Goal: Task Accomplishment & Management: Manage account settings

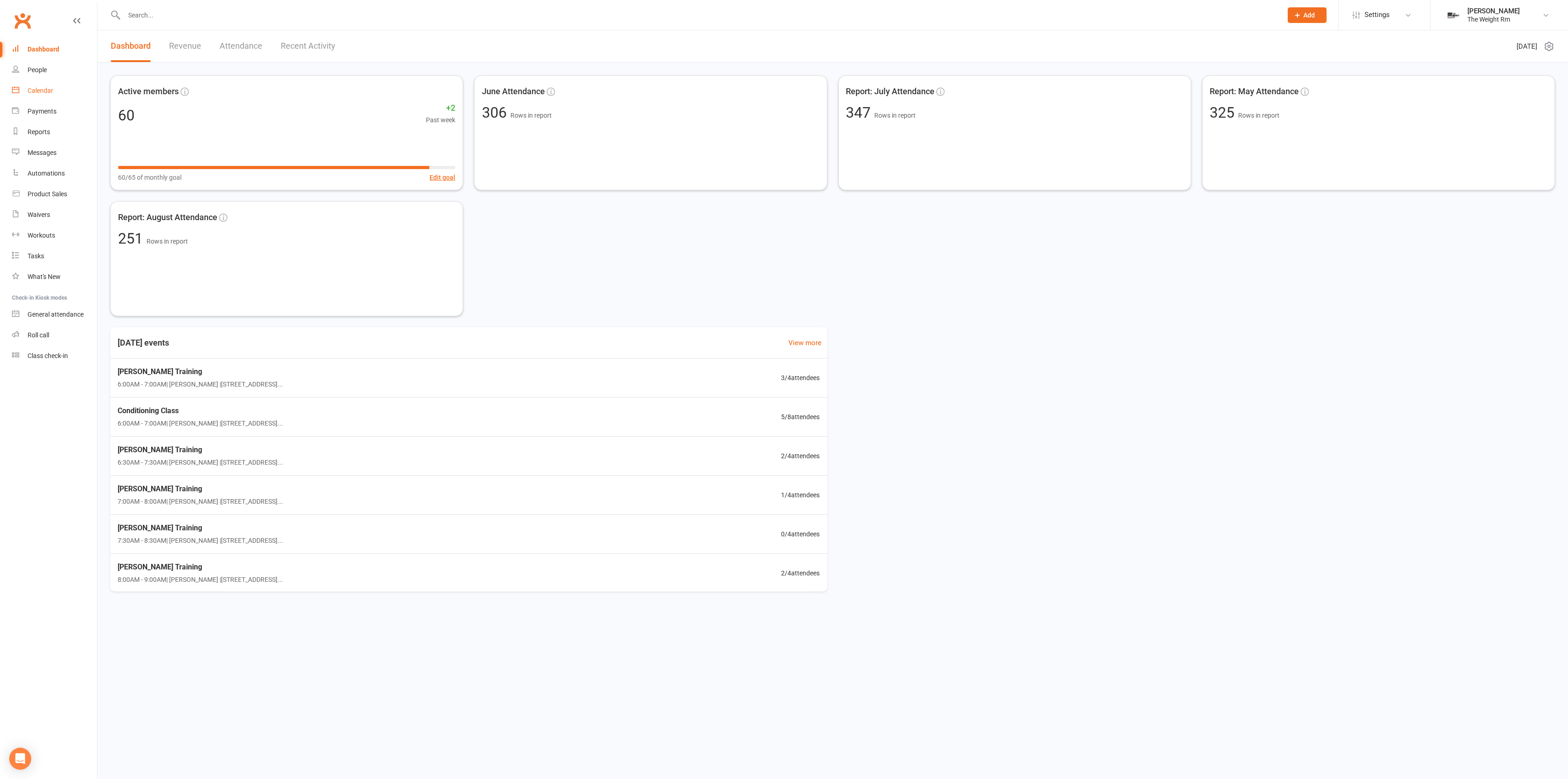
click at [52, 89] on div "Calendar" at bounding box center [40, 91] width 26 height 7
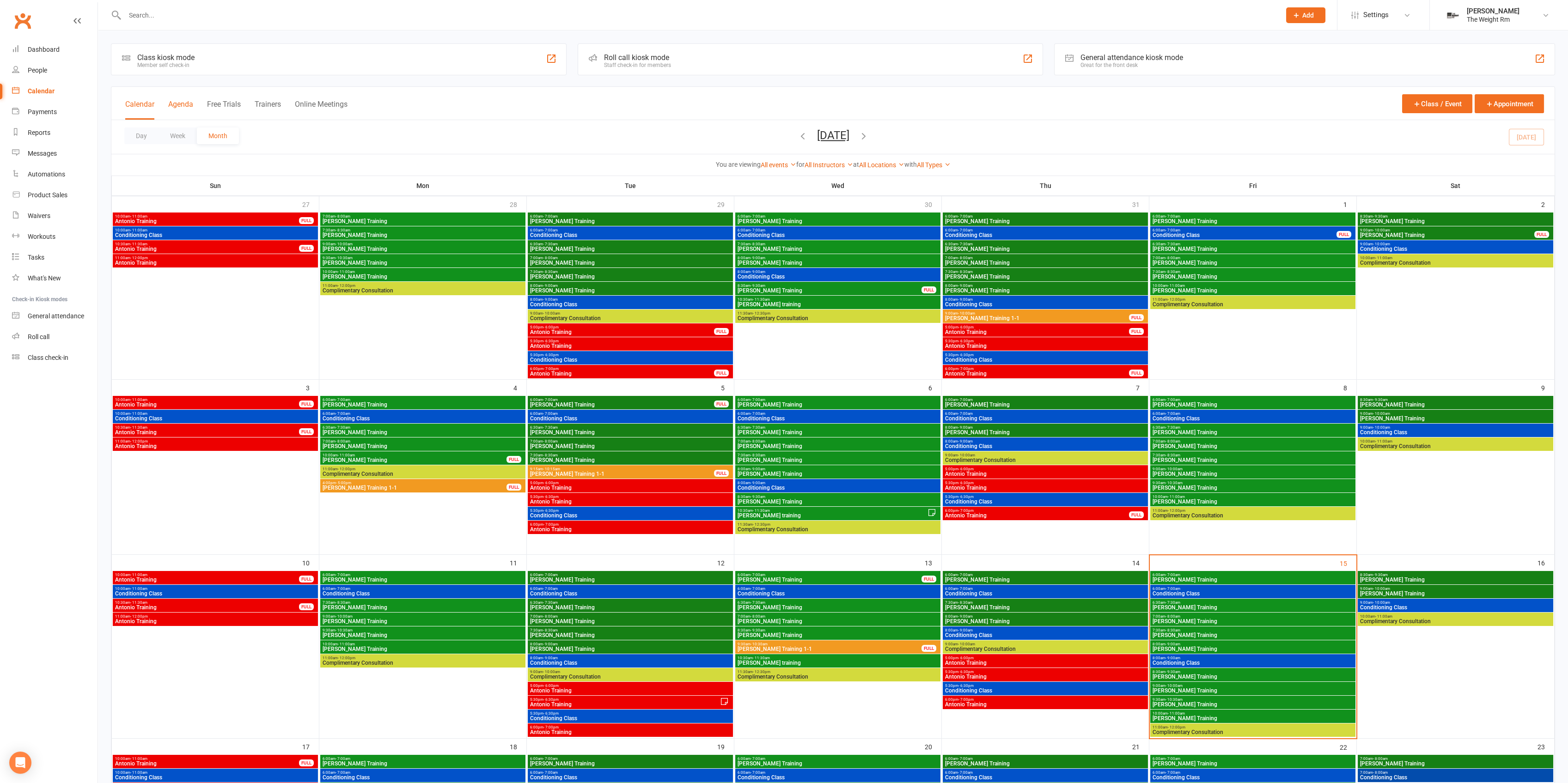
click at [182, 109] on button "Agenda" at bounding box center [181, 110] width 25 height 20
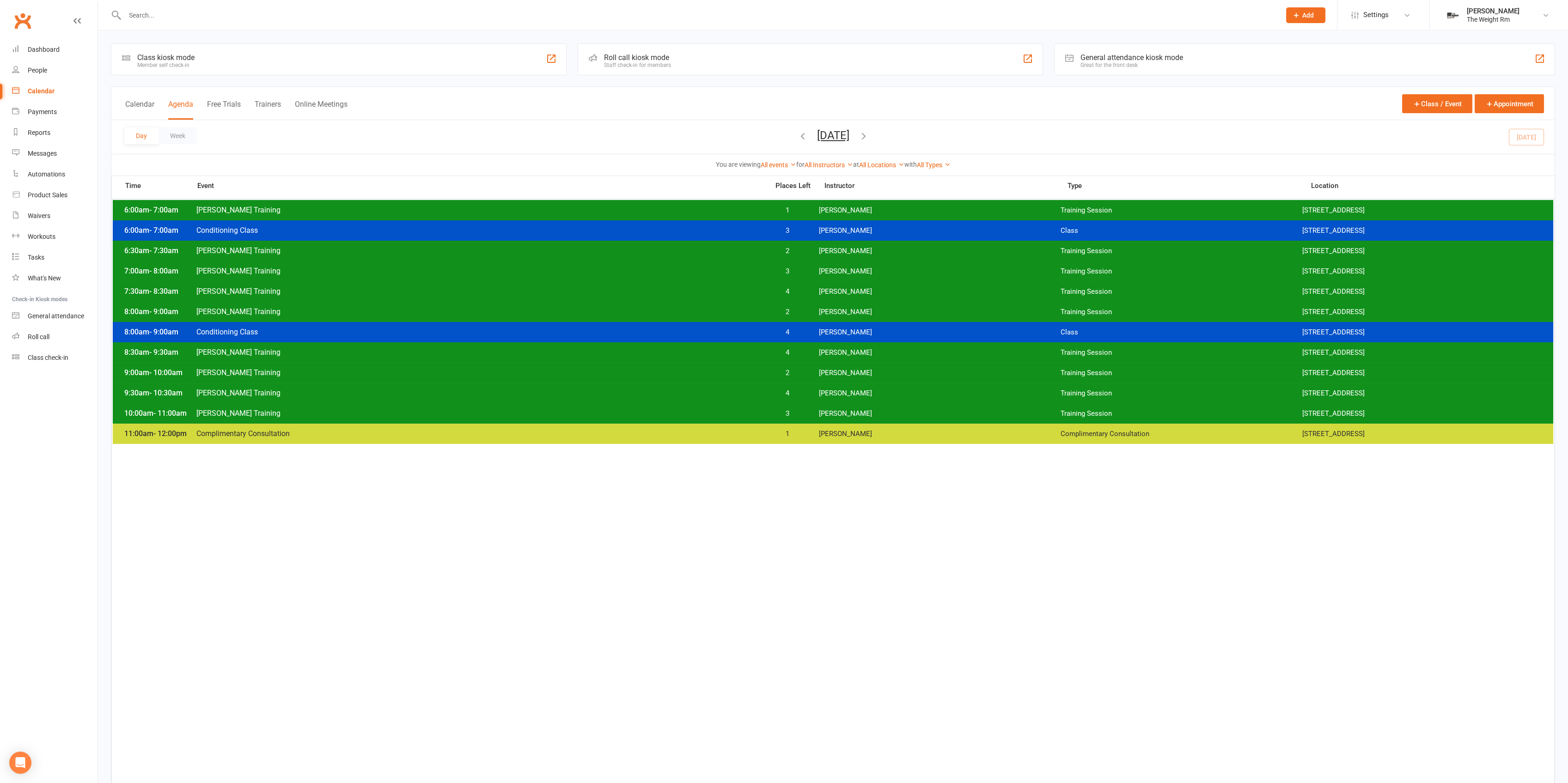
click at [828, 138] on button "[DATE]" at bounding box center [833, 135] width 32 height 13
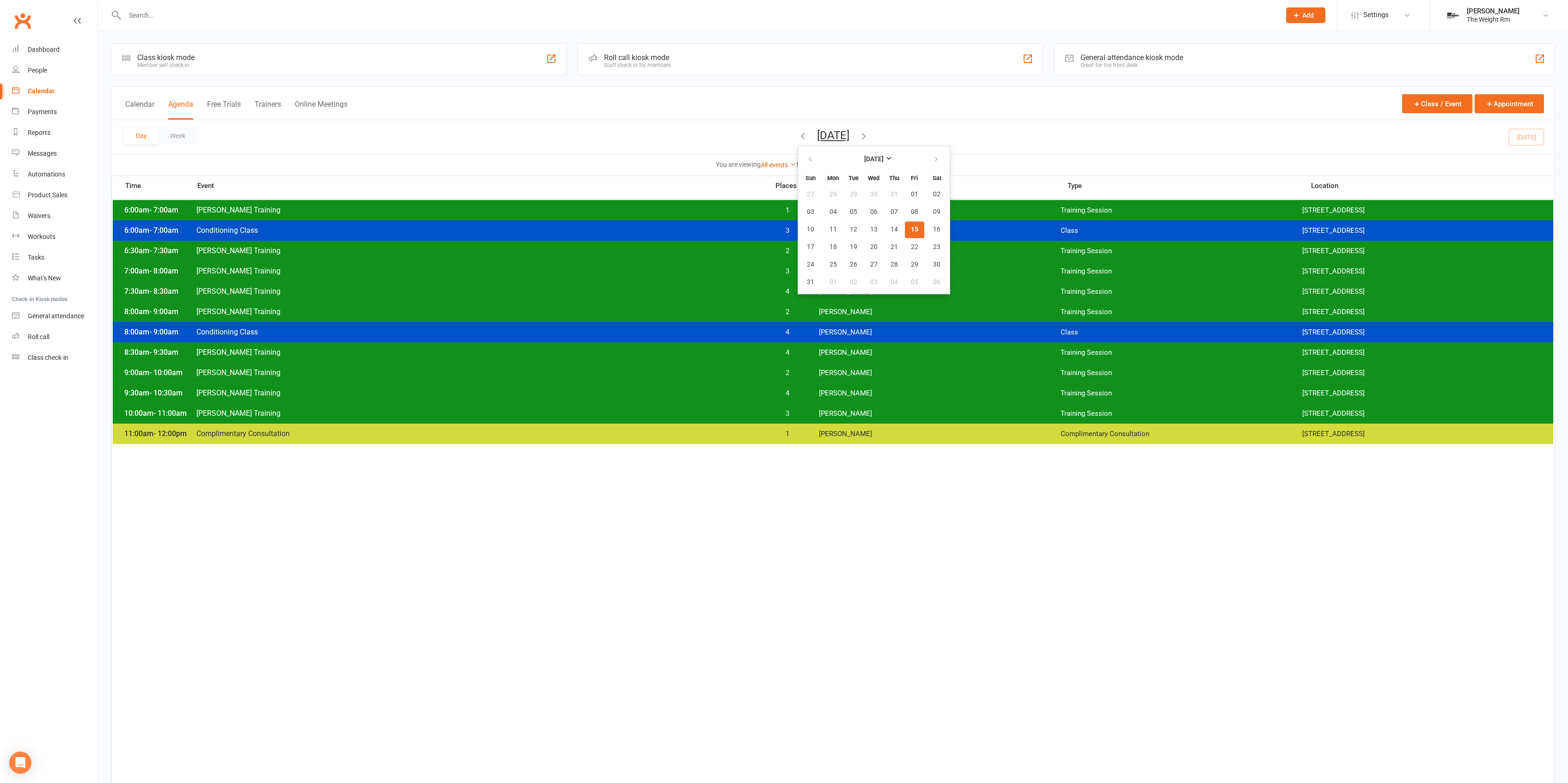
click at [911, 227] on span "15" at bounding box center [915, 230] width 7 height 7
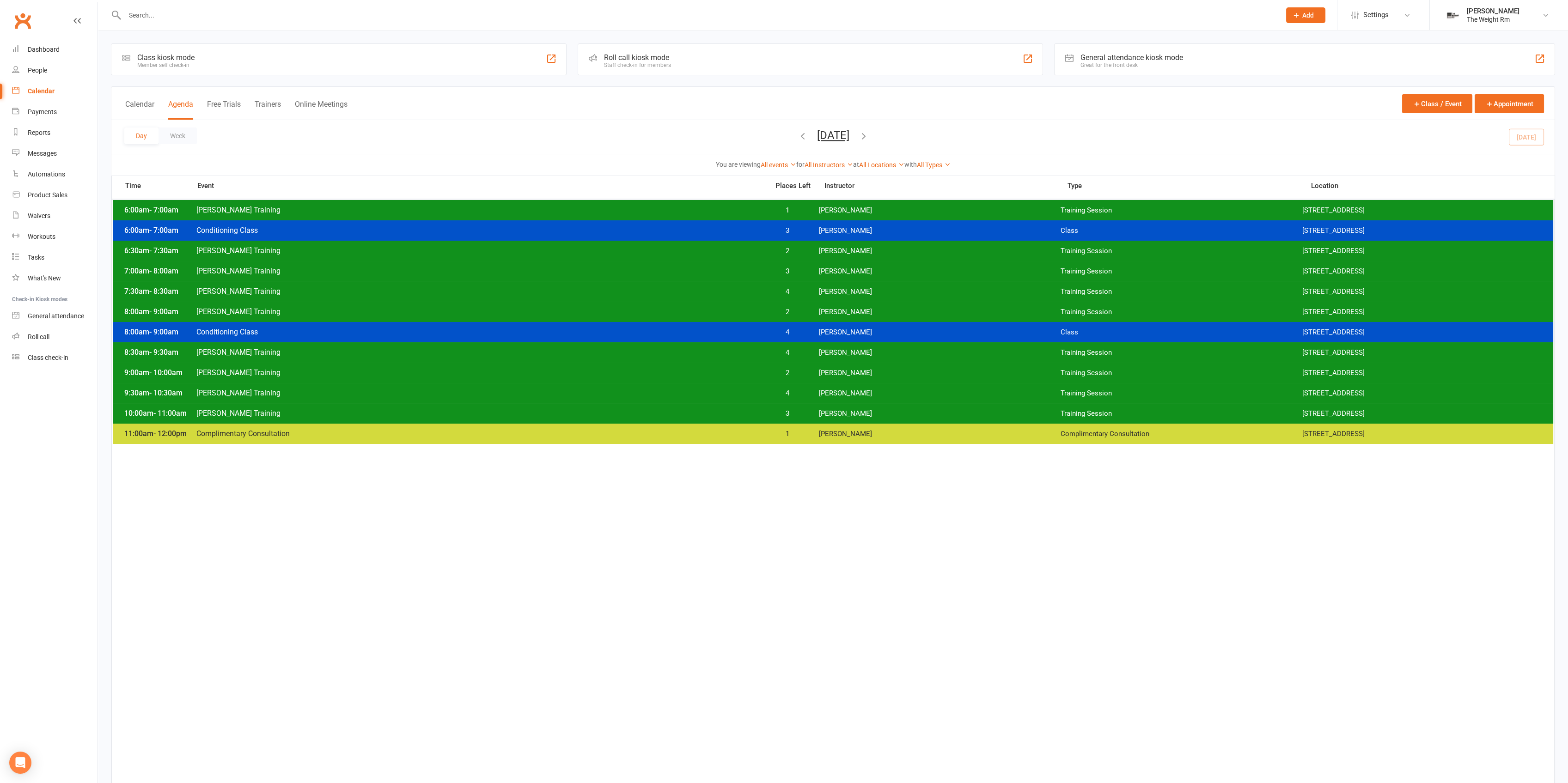
click at [816, 207] on div "6:00am - 7:00am [PERSON_NAME] Training 1 [PERSON_NAME] Training Session [STREET…" at bounding box center [833, 210] width 1441 height 20
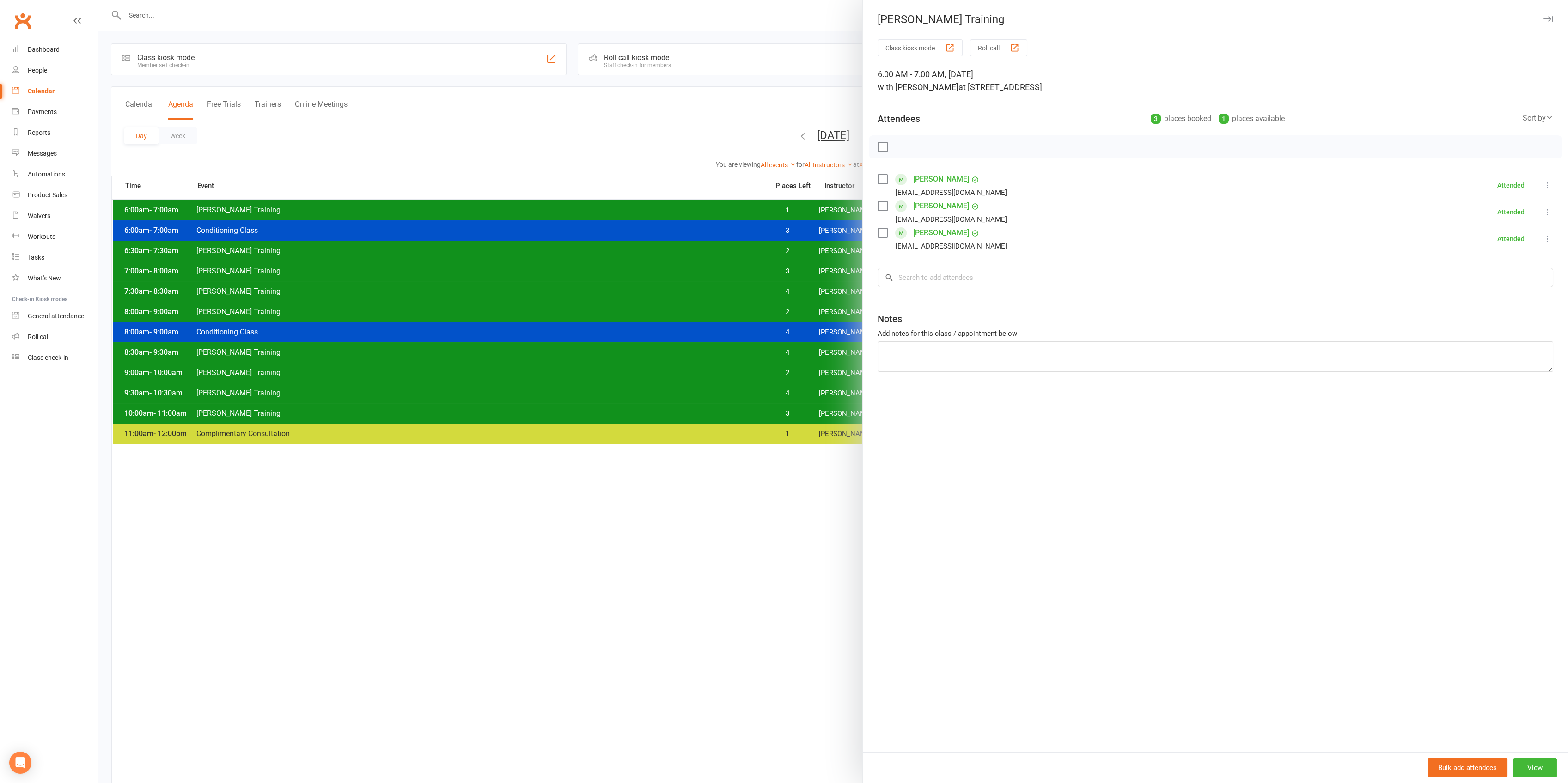
click at [804, 214] on div at bounding box center [833, 391] width 1470 height 783
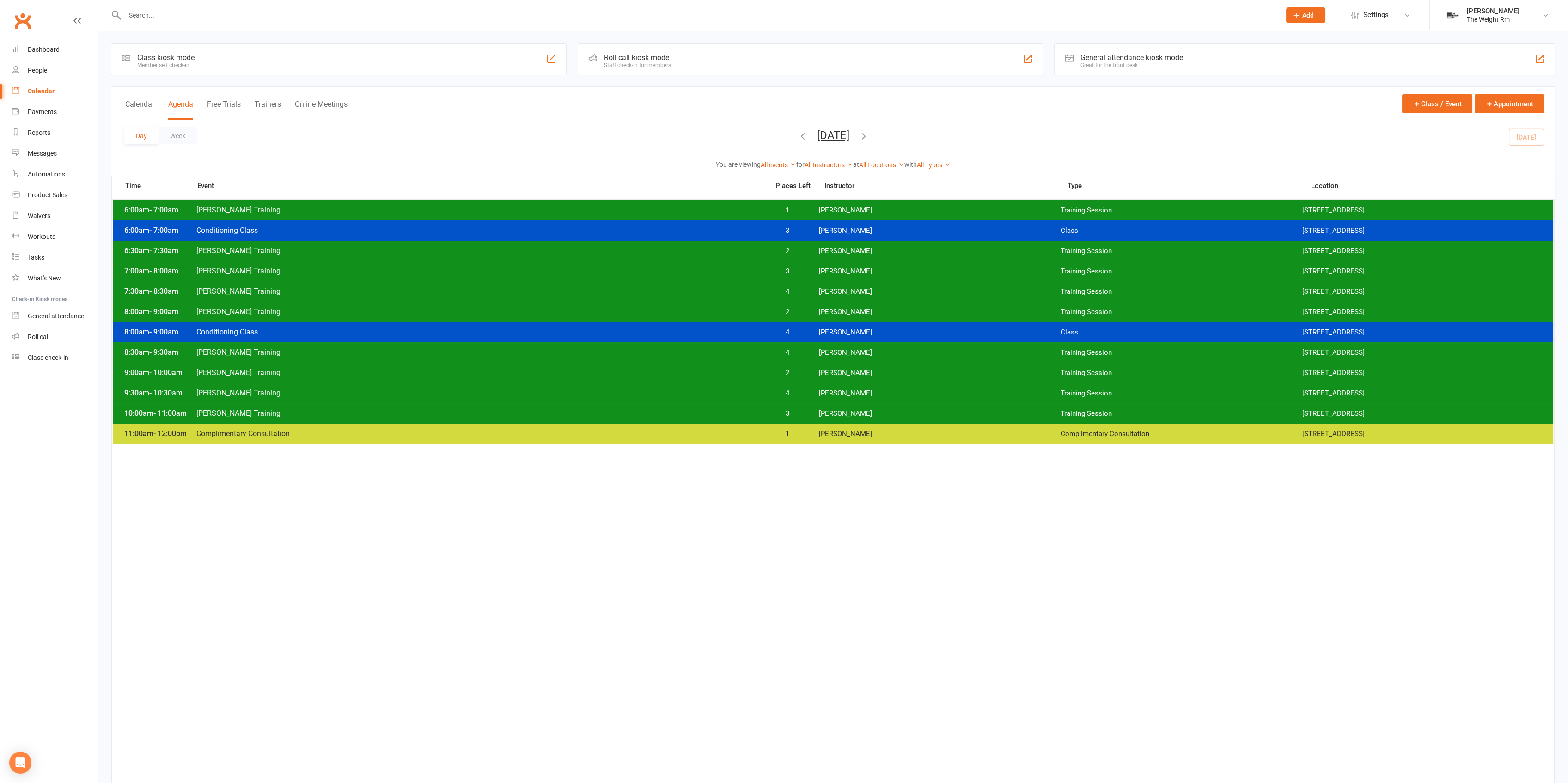
click at [800, 255] on div "6:30am - 7:30am [PERSON_NAME] Training 2 [PERSON_NAME] Training Session [STREET…" at bounding box center [833, 250] width 1441 height 20
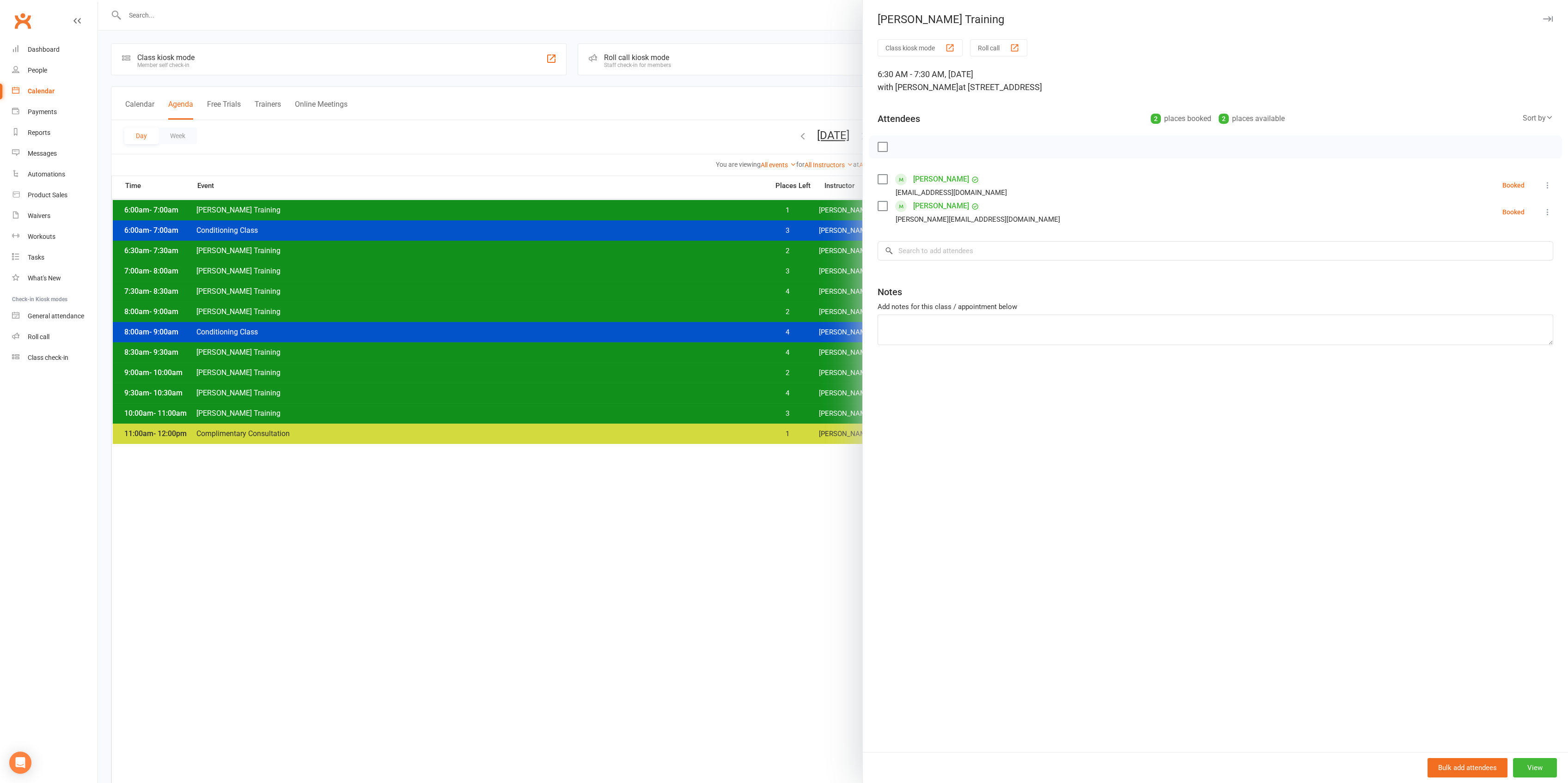
click at [787, 247] on div at bounding box center [833, 391] width 1470 height 783
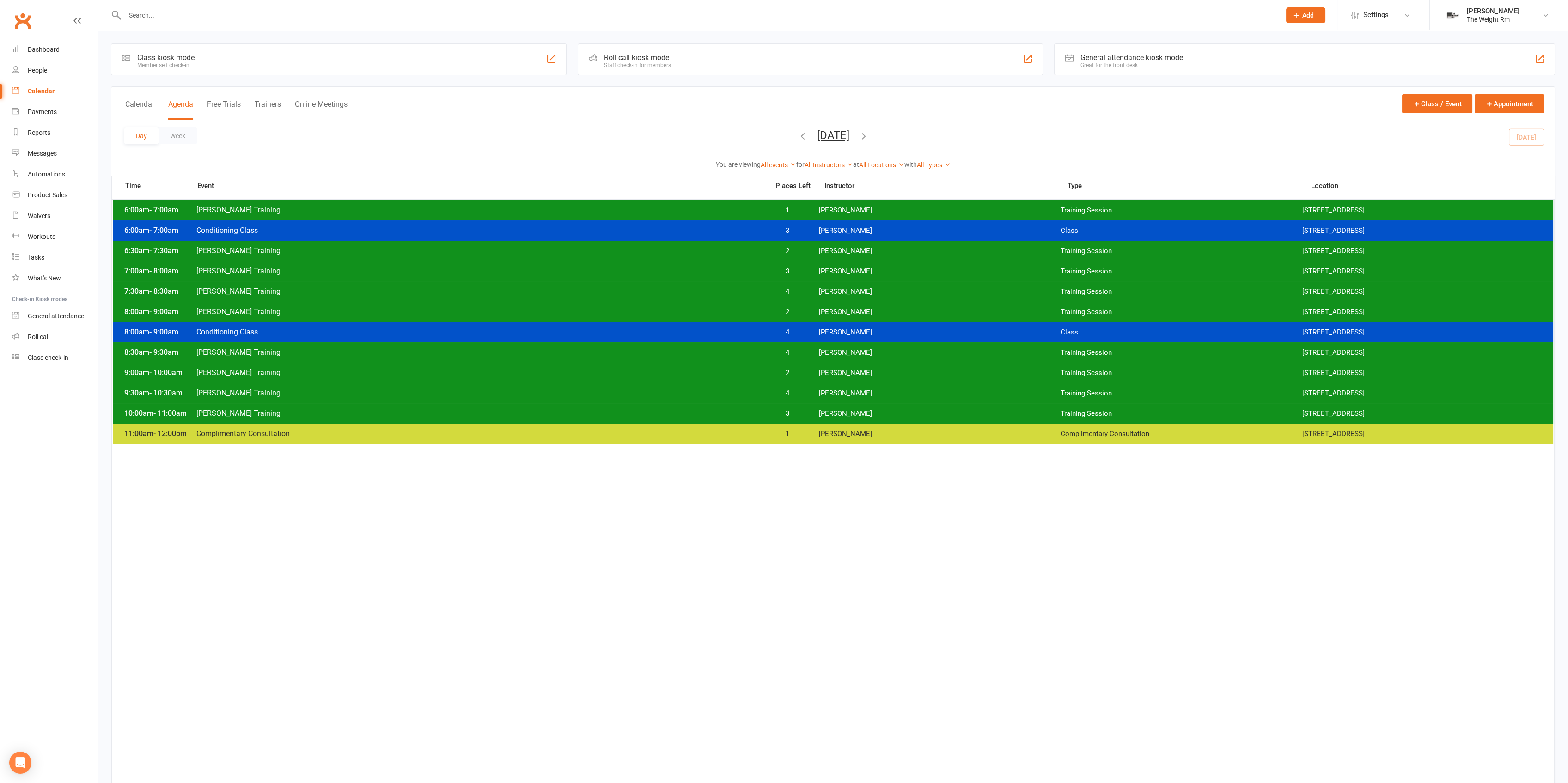
click at [798, 253] on span "2" at bounding box center [787, 251] width 48 height 9
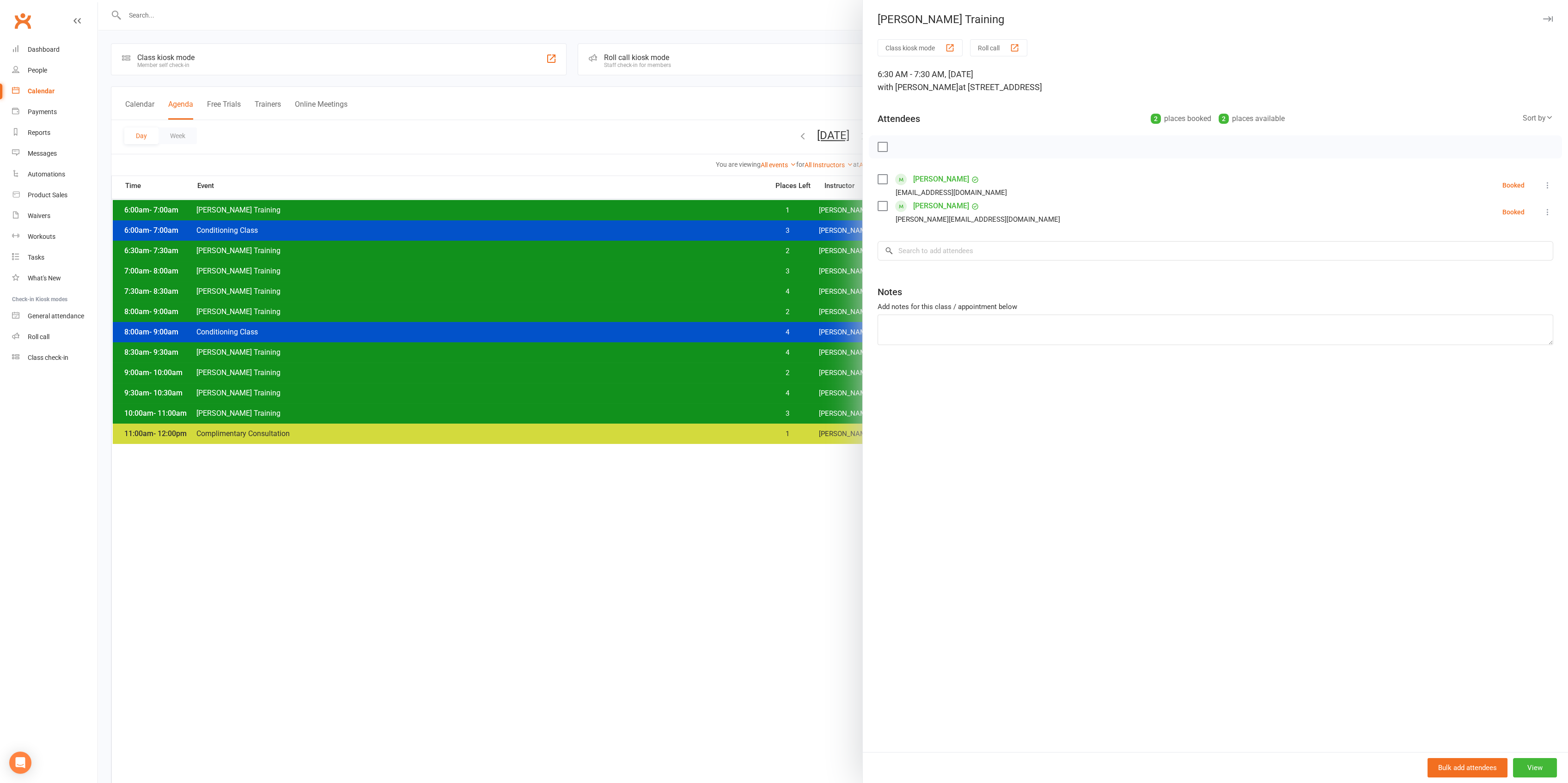
click at [798, 253] on div at bounding box center [833, 391] width 1470 height 783
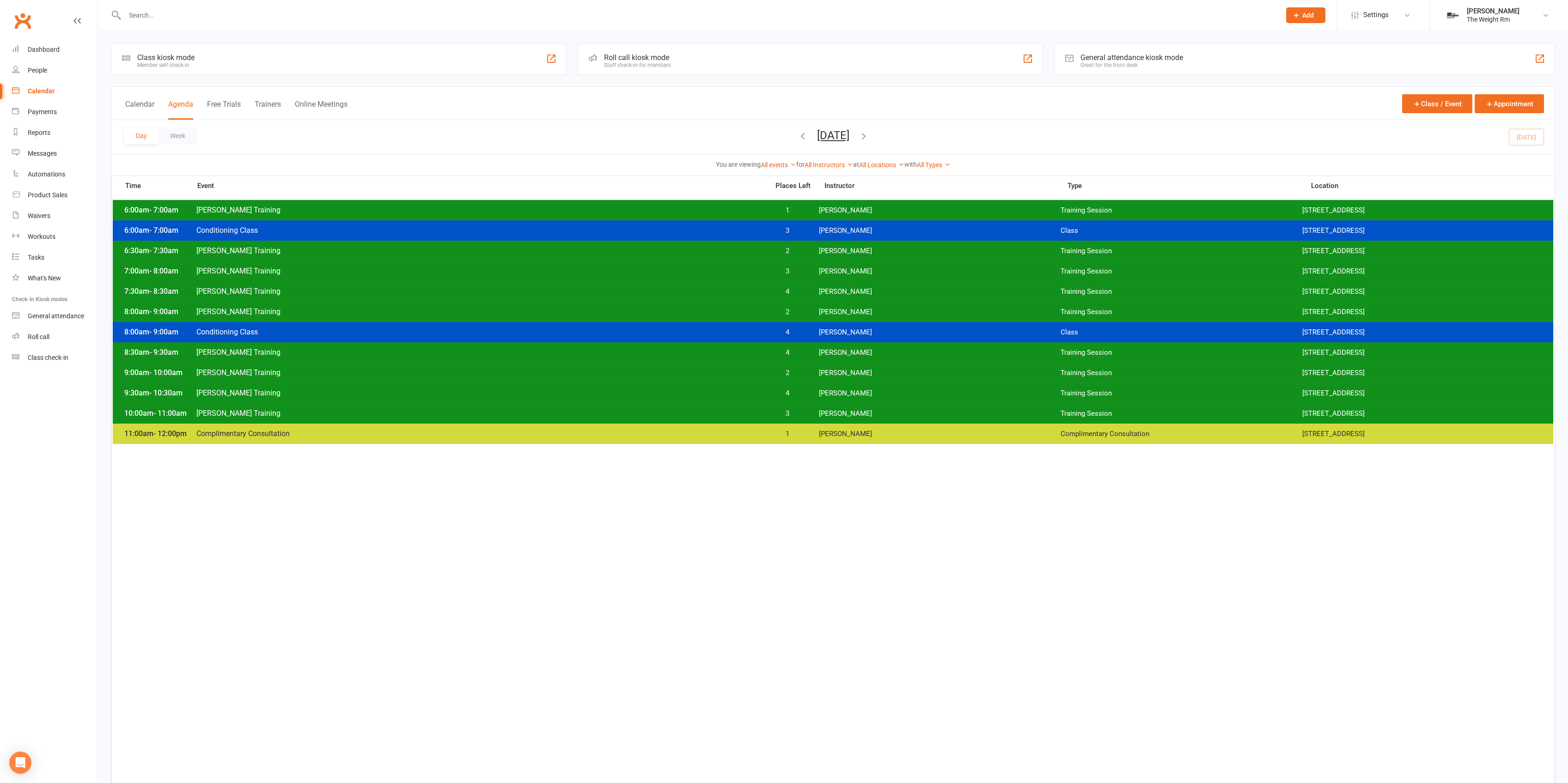
click at [804, 268] on span "3" at bounding box center [787, 271] width 48 height 9
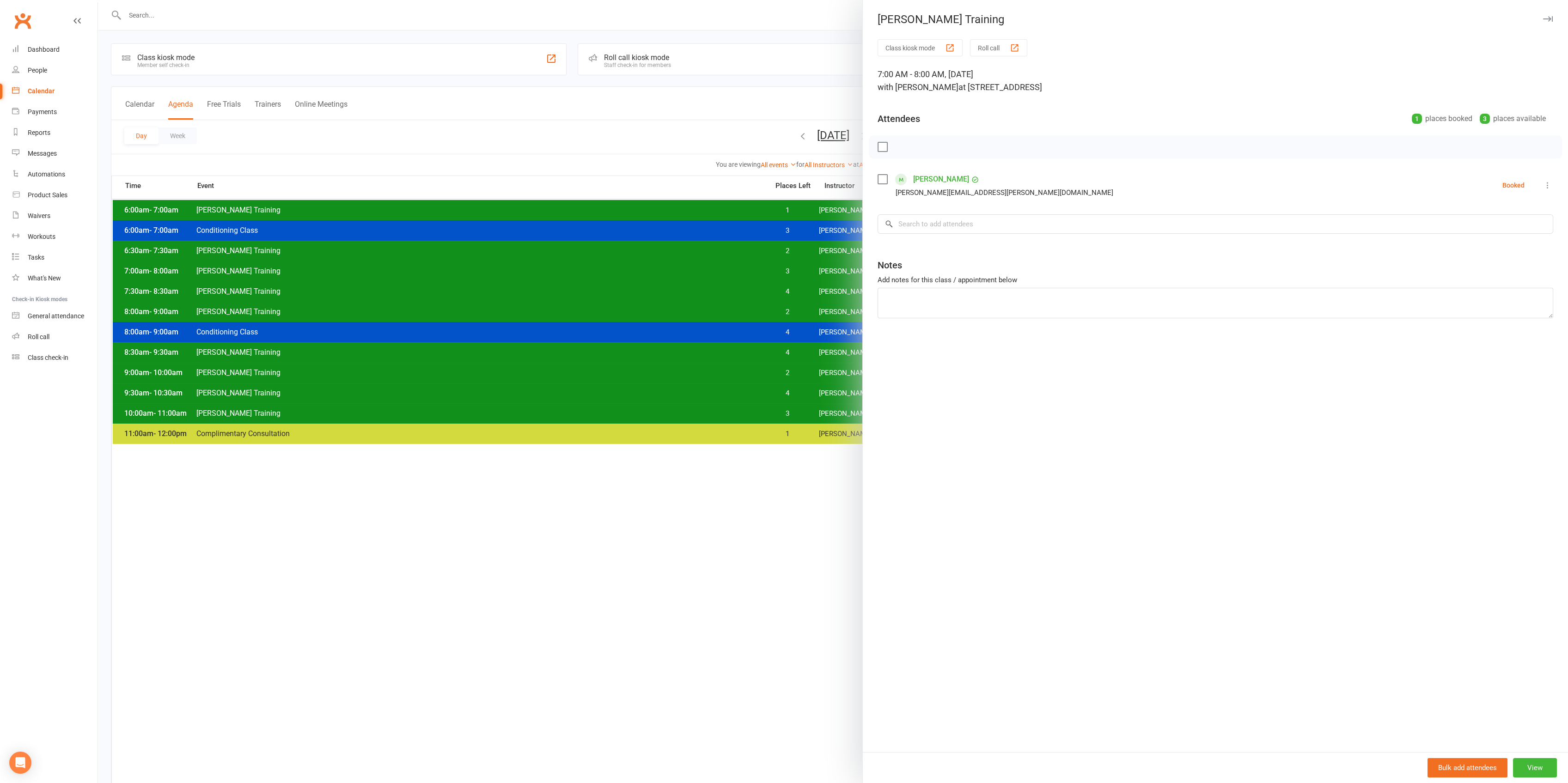
click at [804, 268] on div at bounding box center [833, 391] width 1470 height 783
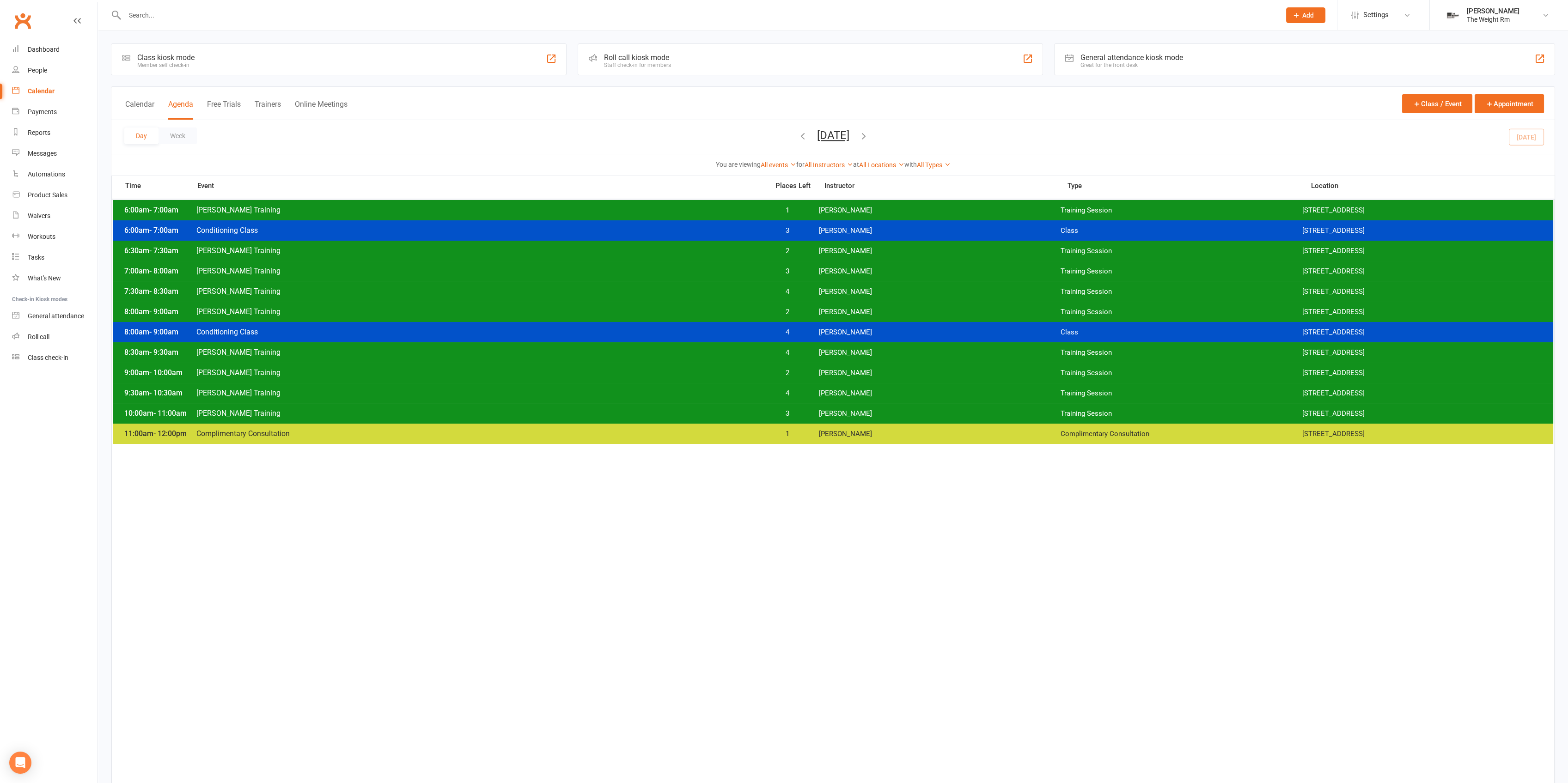
click at [811, 310] on span "2" at bounding box center [787, 312] width 48 height 9
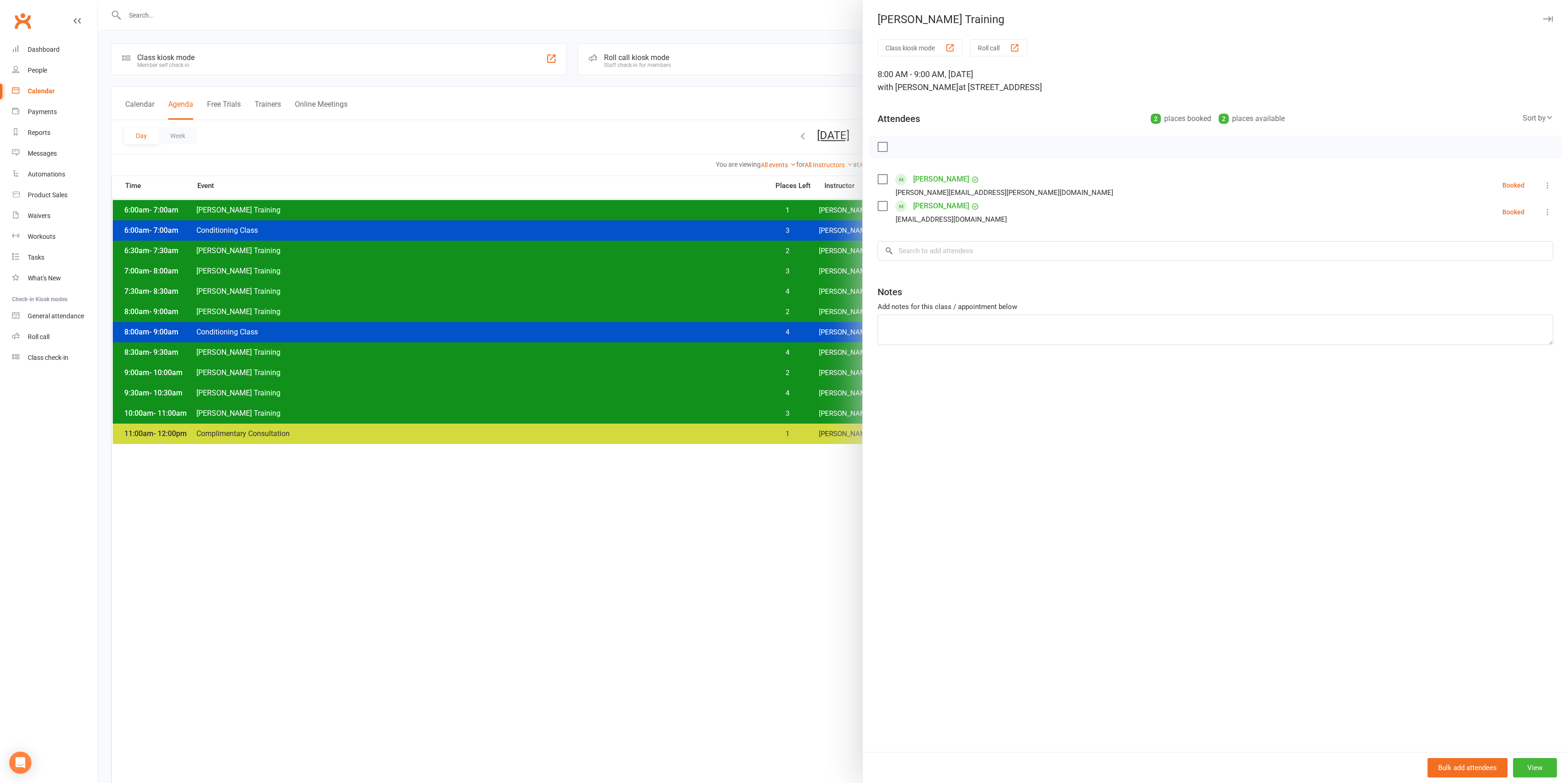
click at [802, 318] on div at bounding box center [833, 391] width 1470 height 783
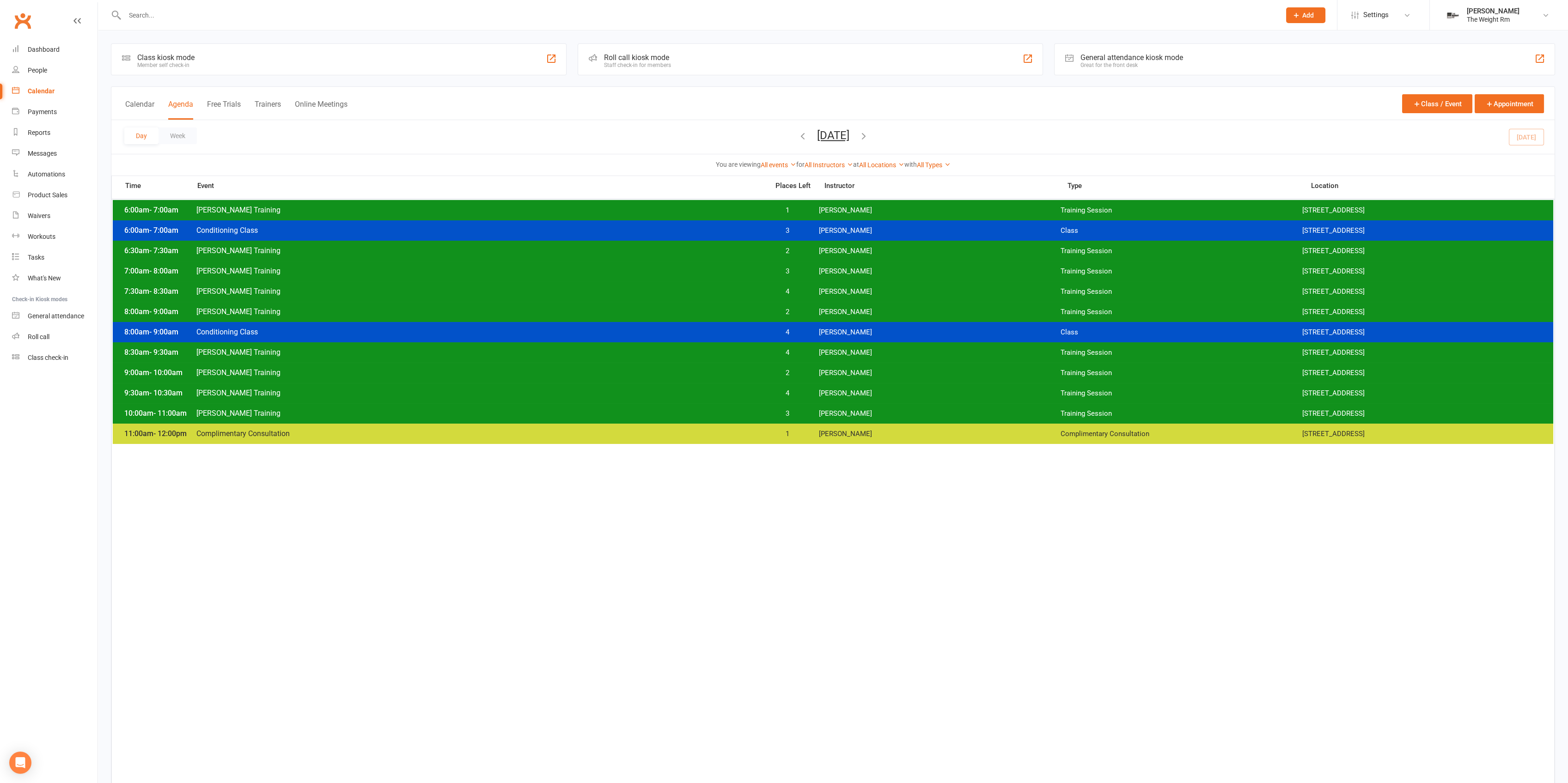
click at [804, 316] on span "2" at bounding box center [787, 312] width 48 height 9
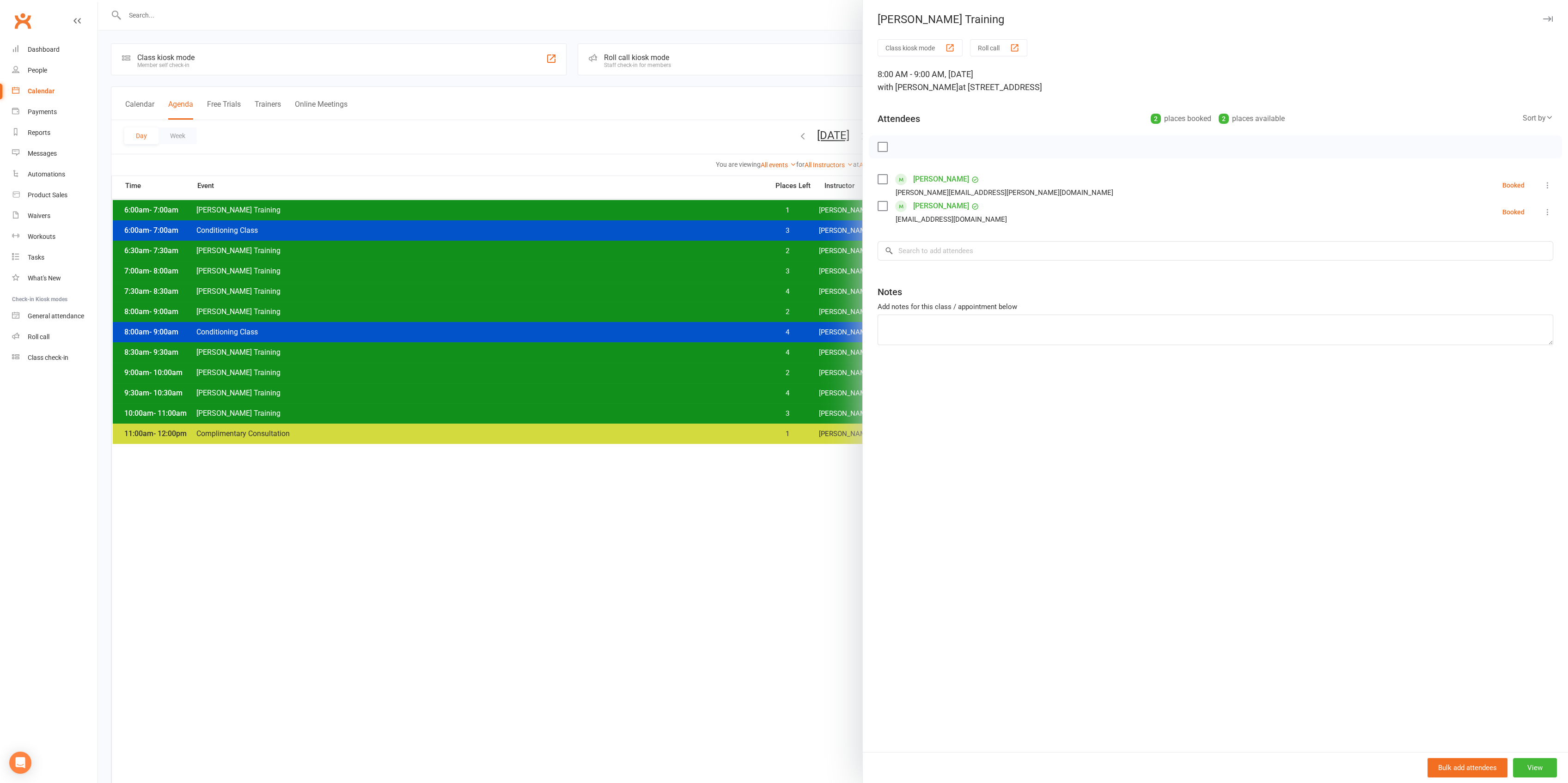
click at [793, 312] on div at bounding box center [833, 391] width 1470 height 783
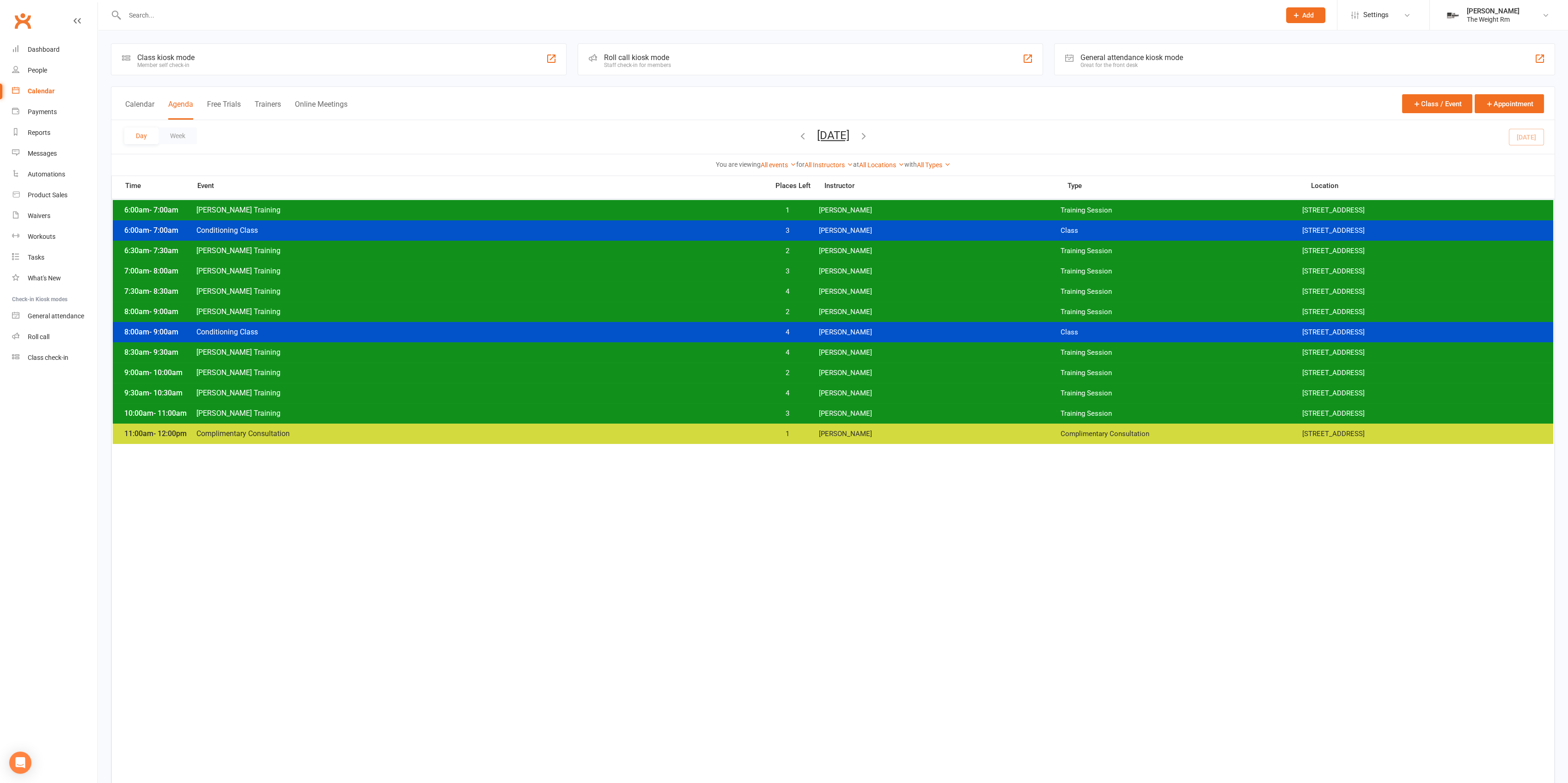
click at [800, 372] on span "2" at bounding box center [787, 373] width 48 height 9
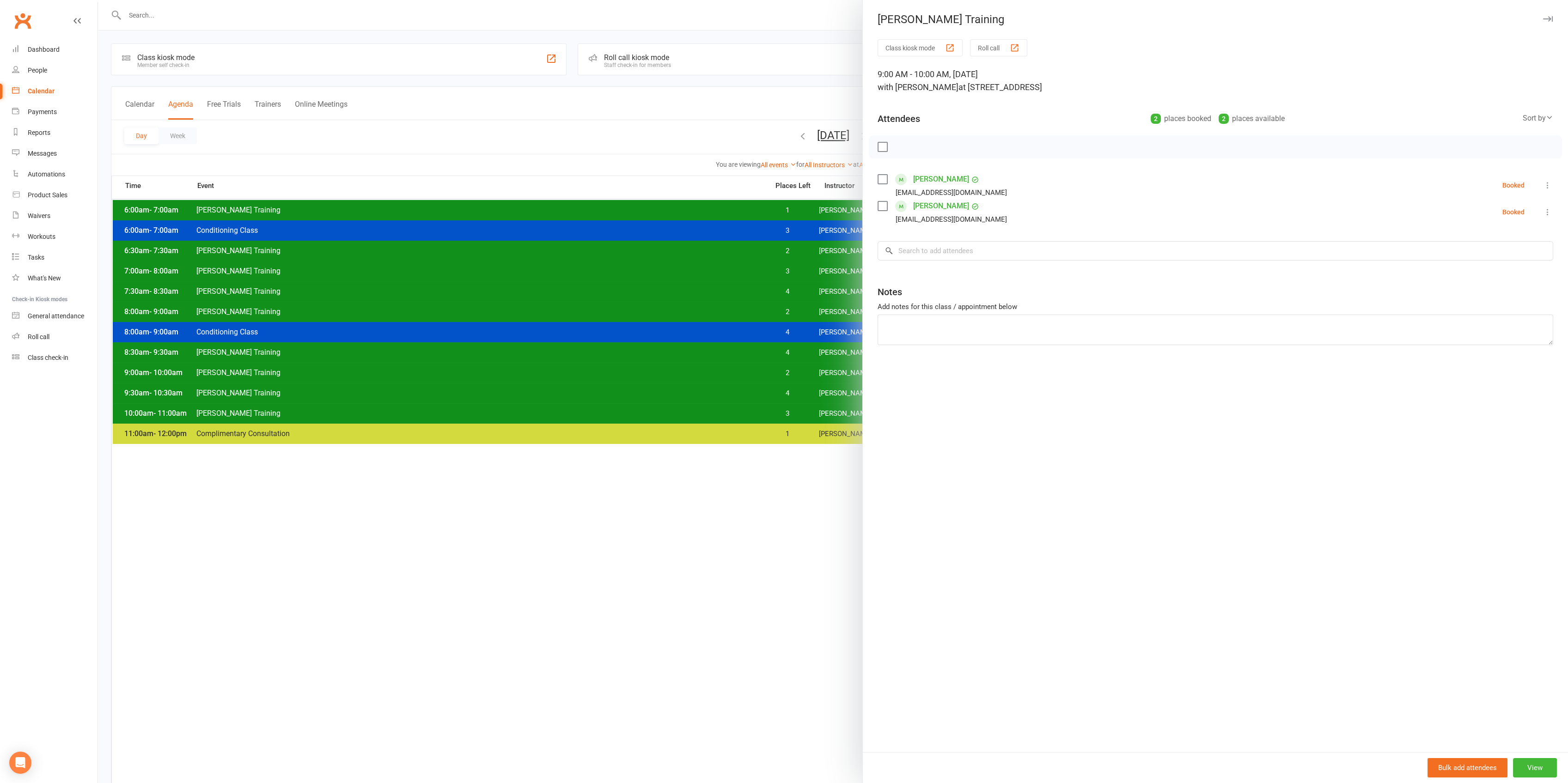
click at [389, 470] on div at bounding box center [833, 391] width 1470 height 783
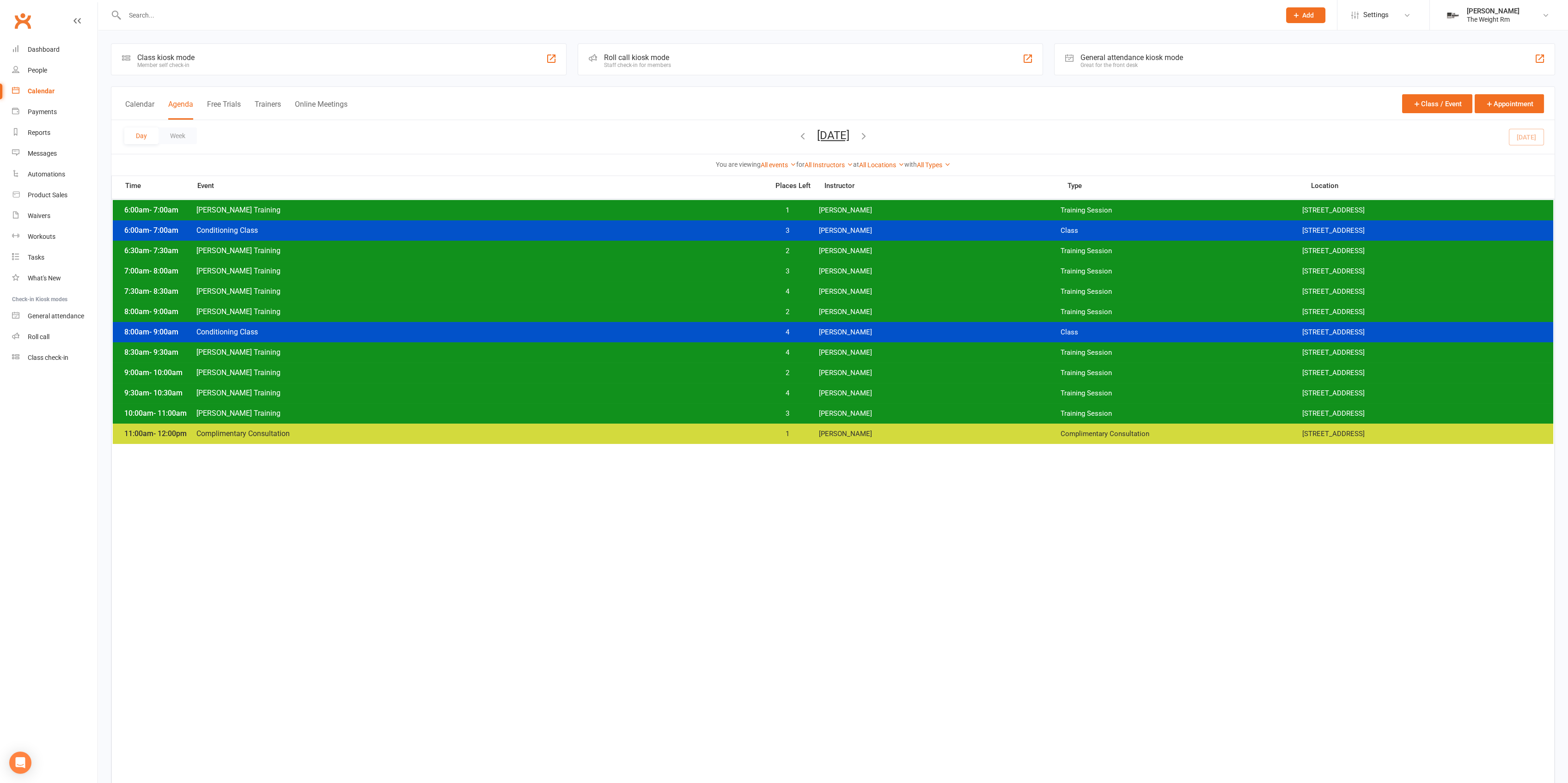
click at [221, 23] on div at bounding box center [692, 15] width 1163 height 30
click at [219, 14] on input "text" at bounding box center [698, 15] width 1152 height 13
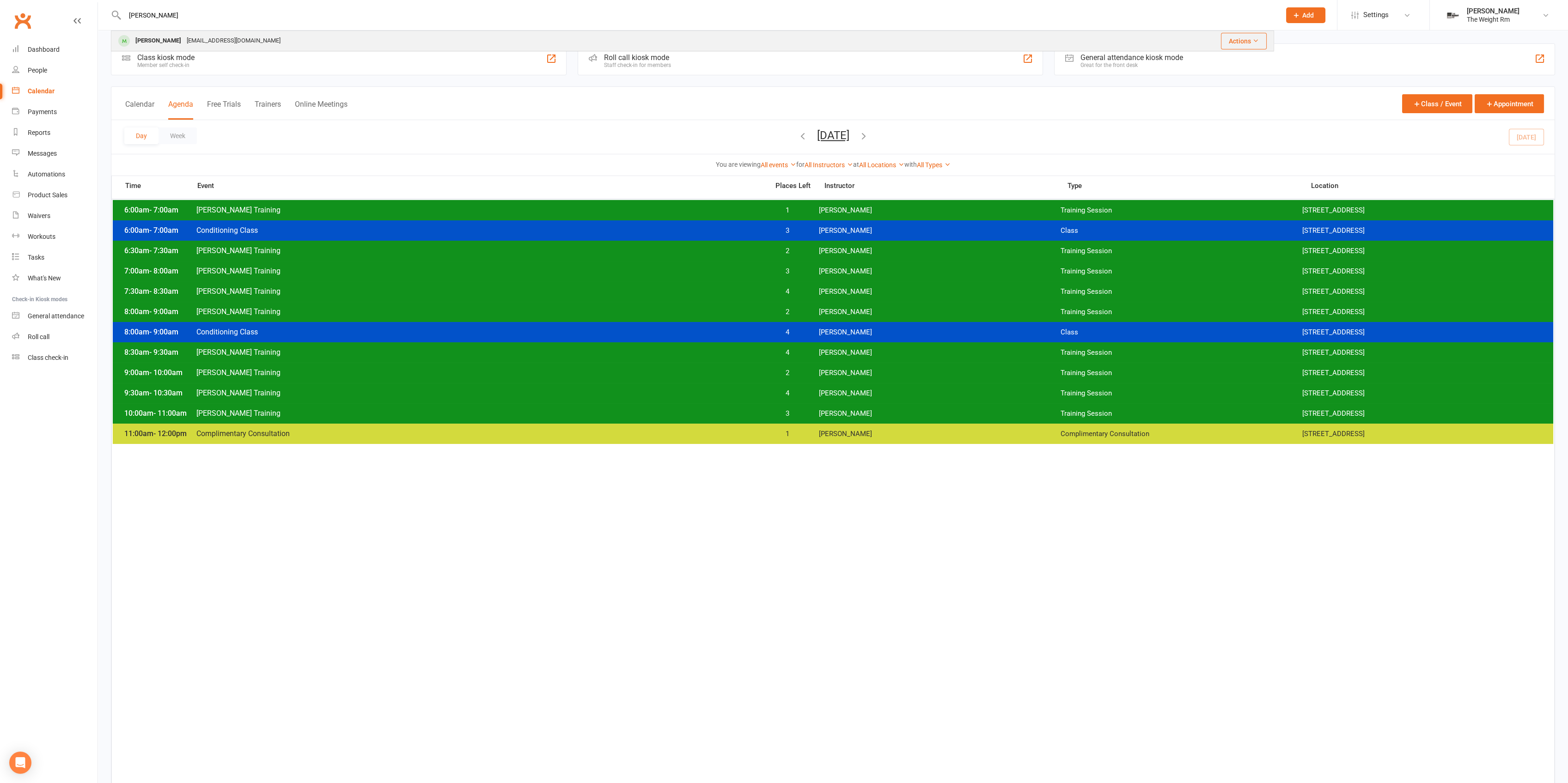
type input "[PERSON_NAME]"
click at [227, 44] on div "[EMAIL_ADDRESS][DOMAIN_NAME]" at bounding box center [233, 41] width 99 height 13
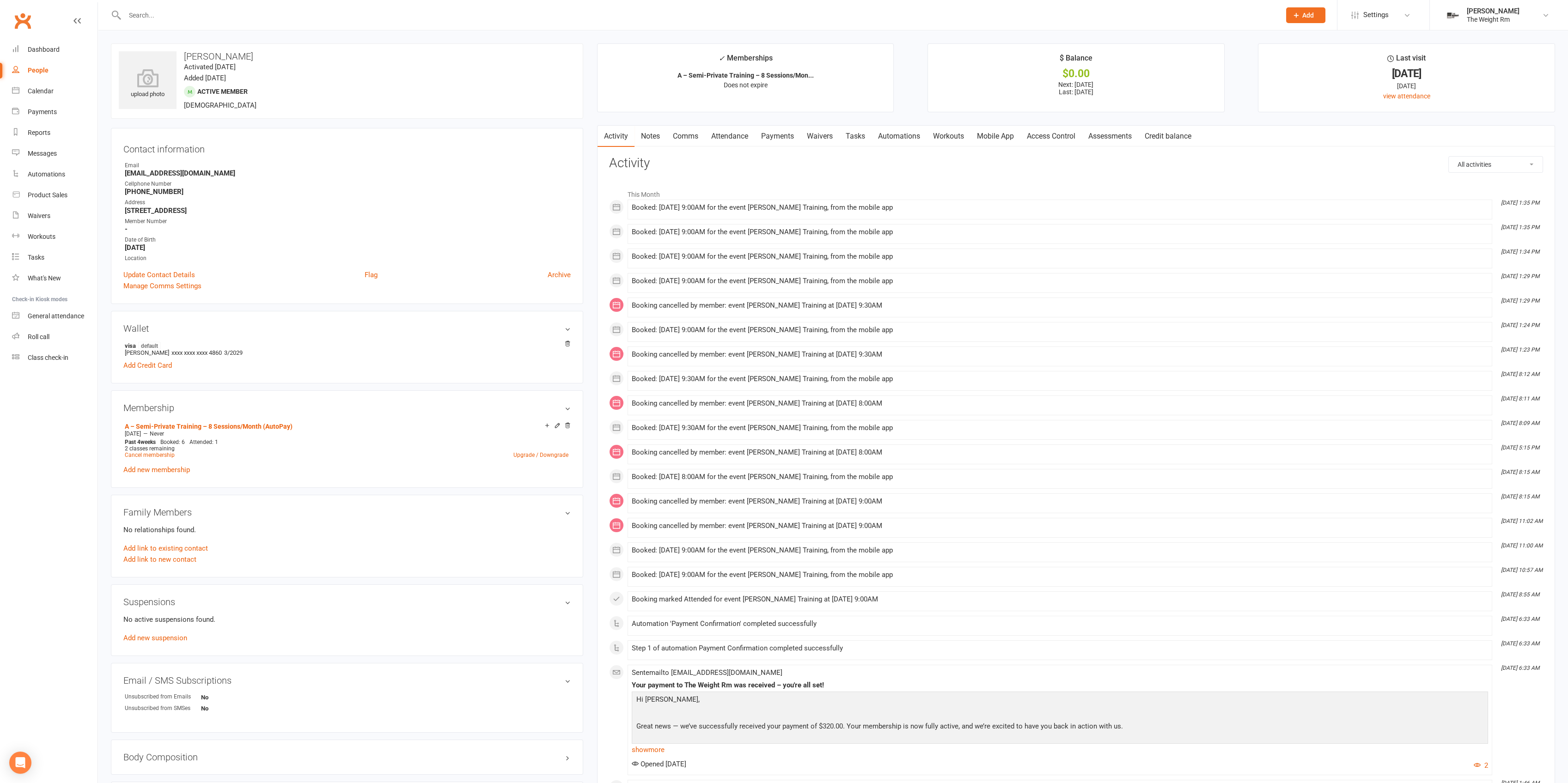
click at [825, 133] on link "Waivers" at bounding box center [819, 136] width 39 height 21
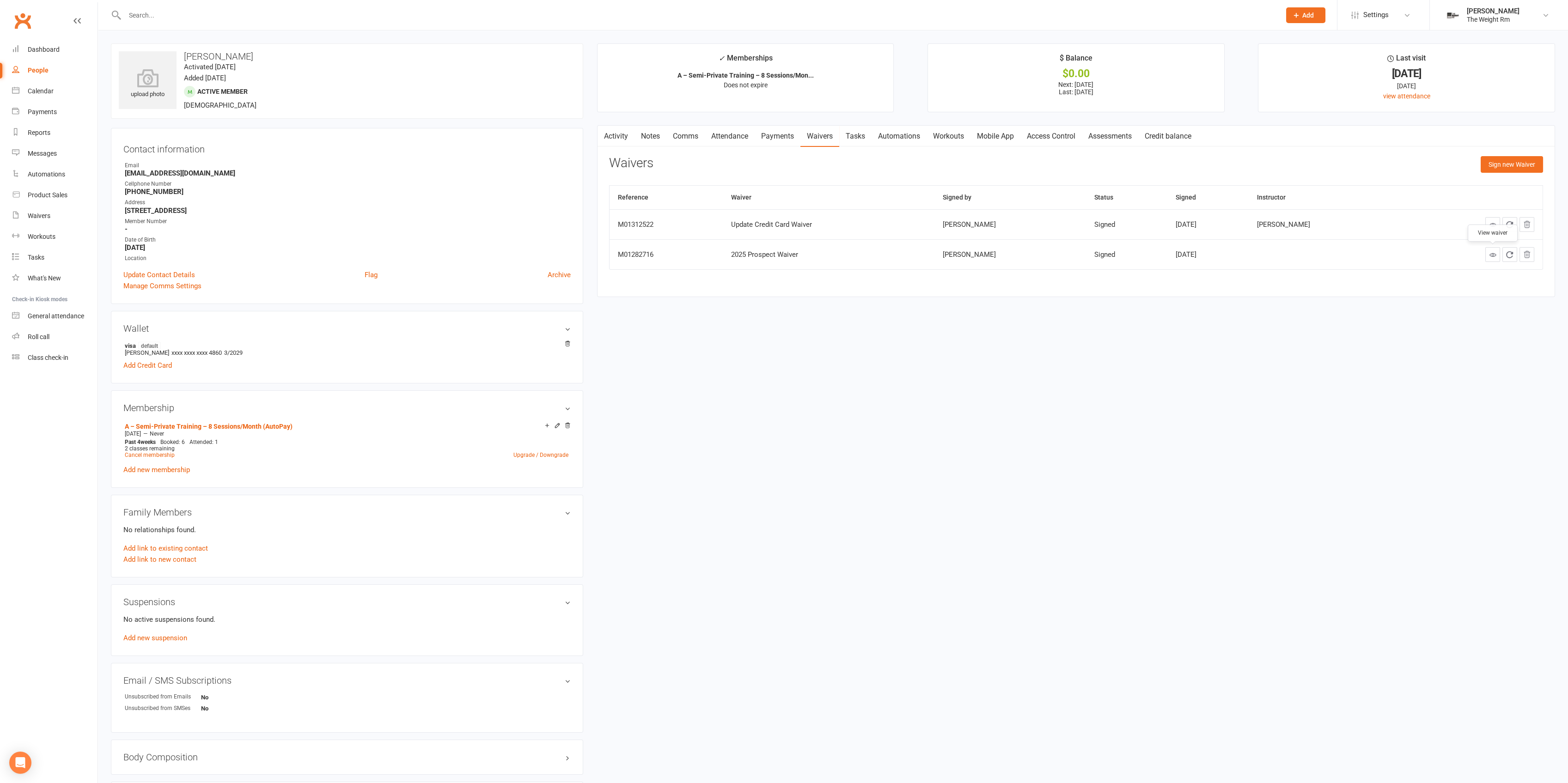
click at [1489, 253] on icon at bounding box center [1492, 255] width 7 height 7
click at [63, 86] on link "Calendar" at bounding box center [55, 91] width 86 height 21
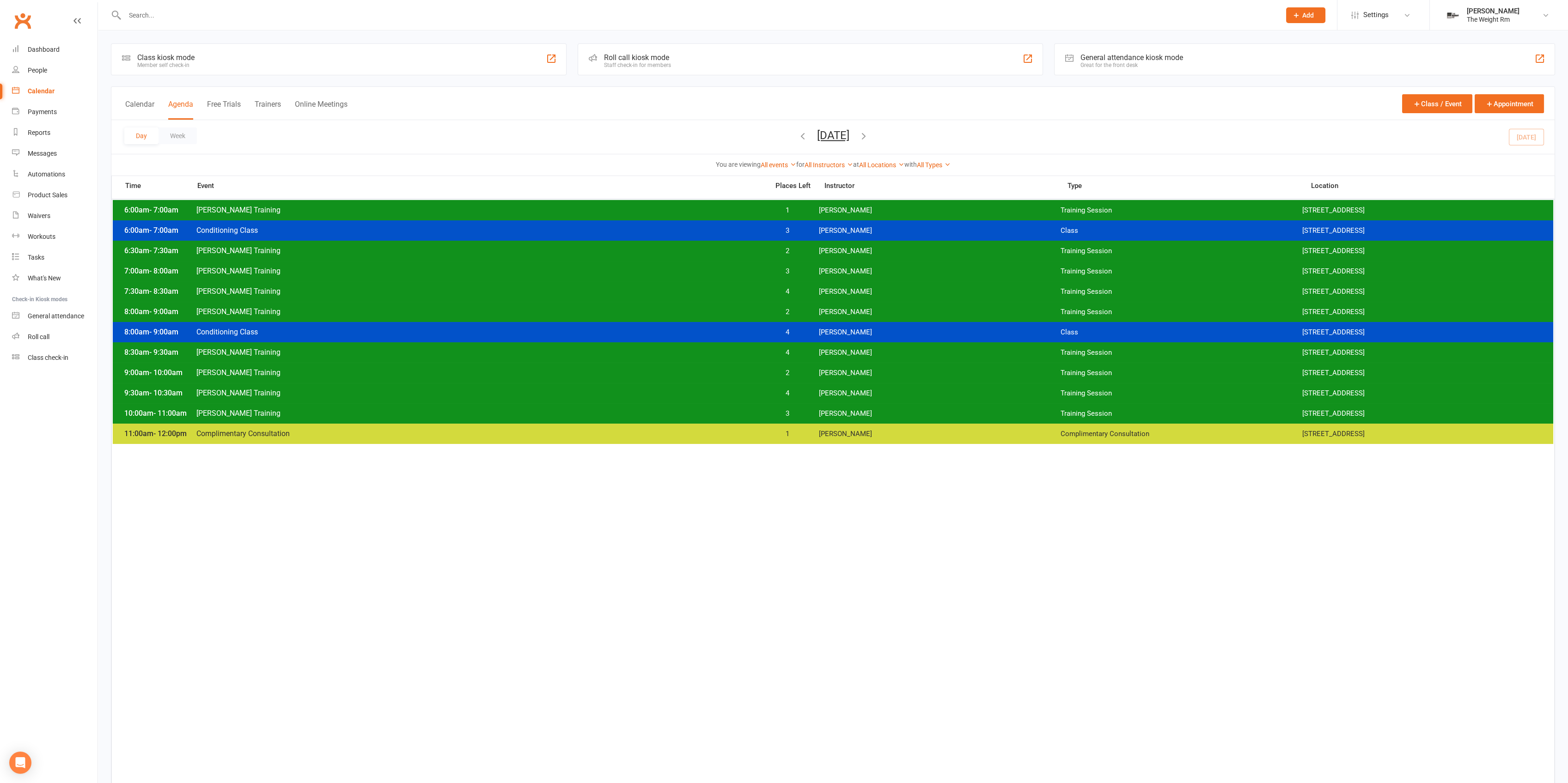
click at [494, 323] on div "8:00am - 9:00am Conditioning Class 4 [PERSON_NAME] Class [STREET_ADDRESS]" at bounding box center [833, 332] width 1441 height 20
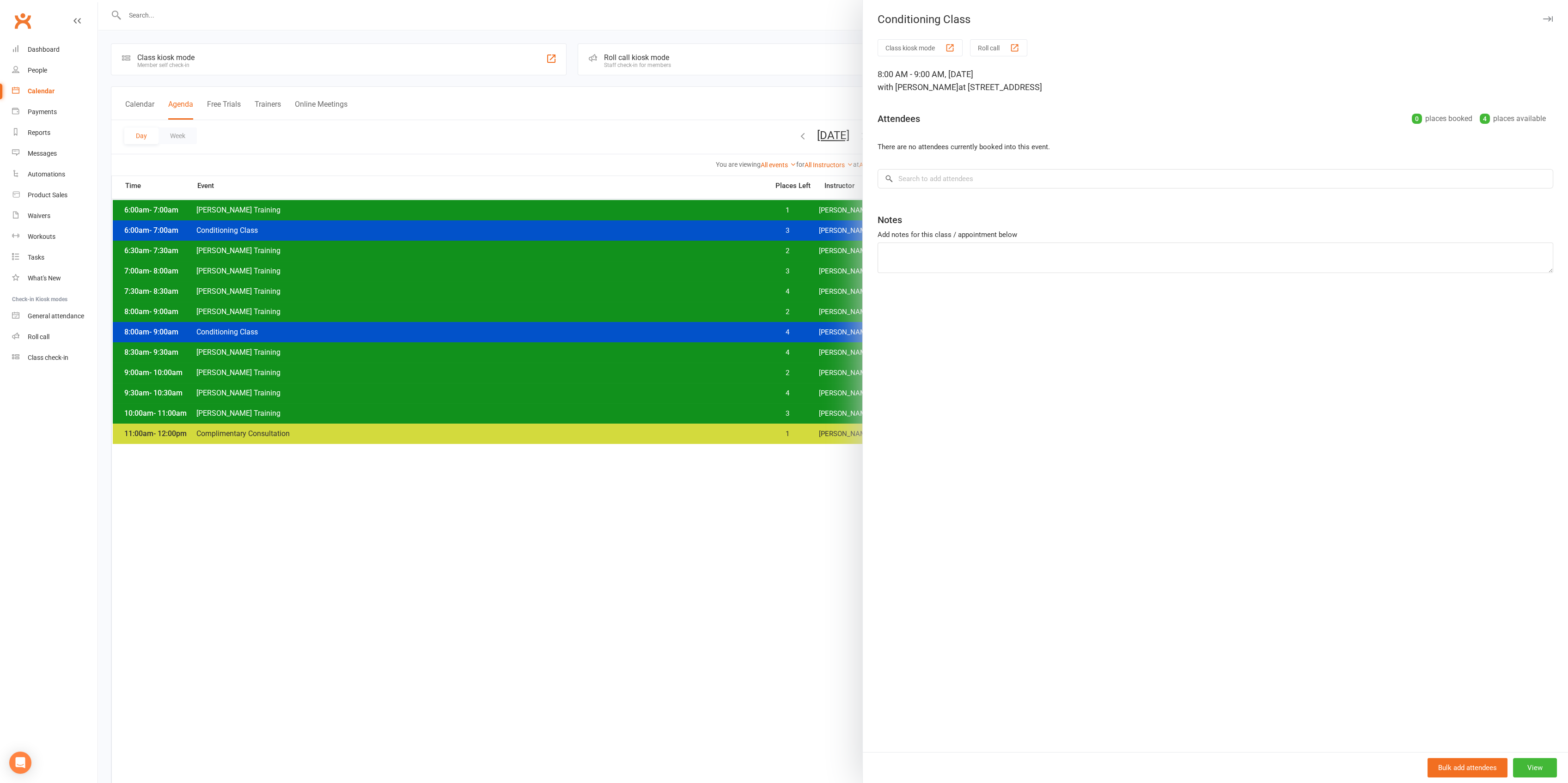
click at [487, 316] on div at bounding box center [833, 391] width 1470 height 783
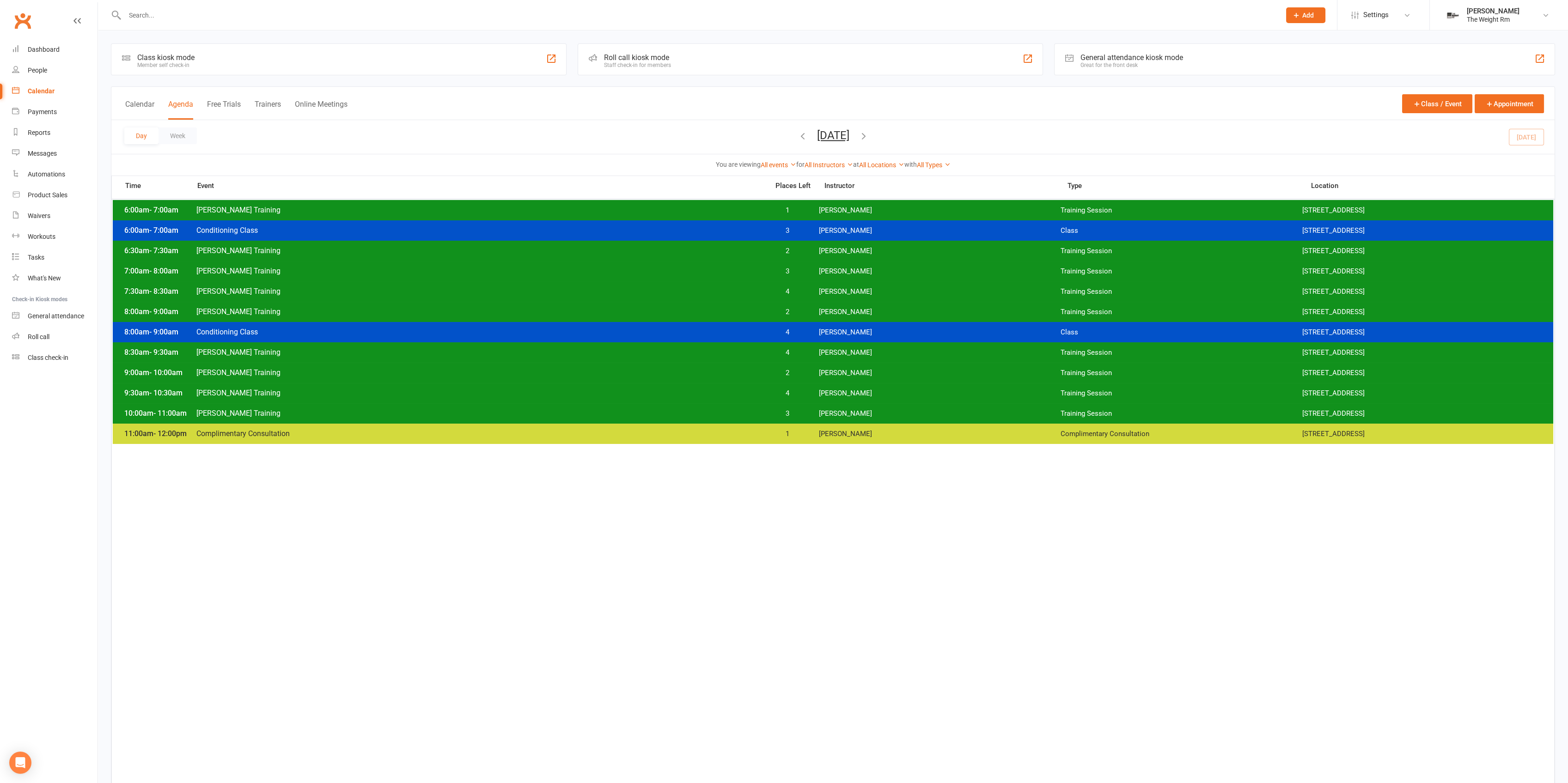
click at [498, 310] on span "[PERSON_NAME] Training" at bounding box center [479, 312] width 568 height 9
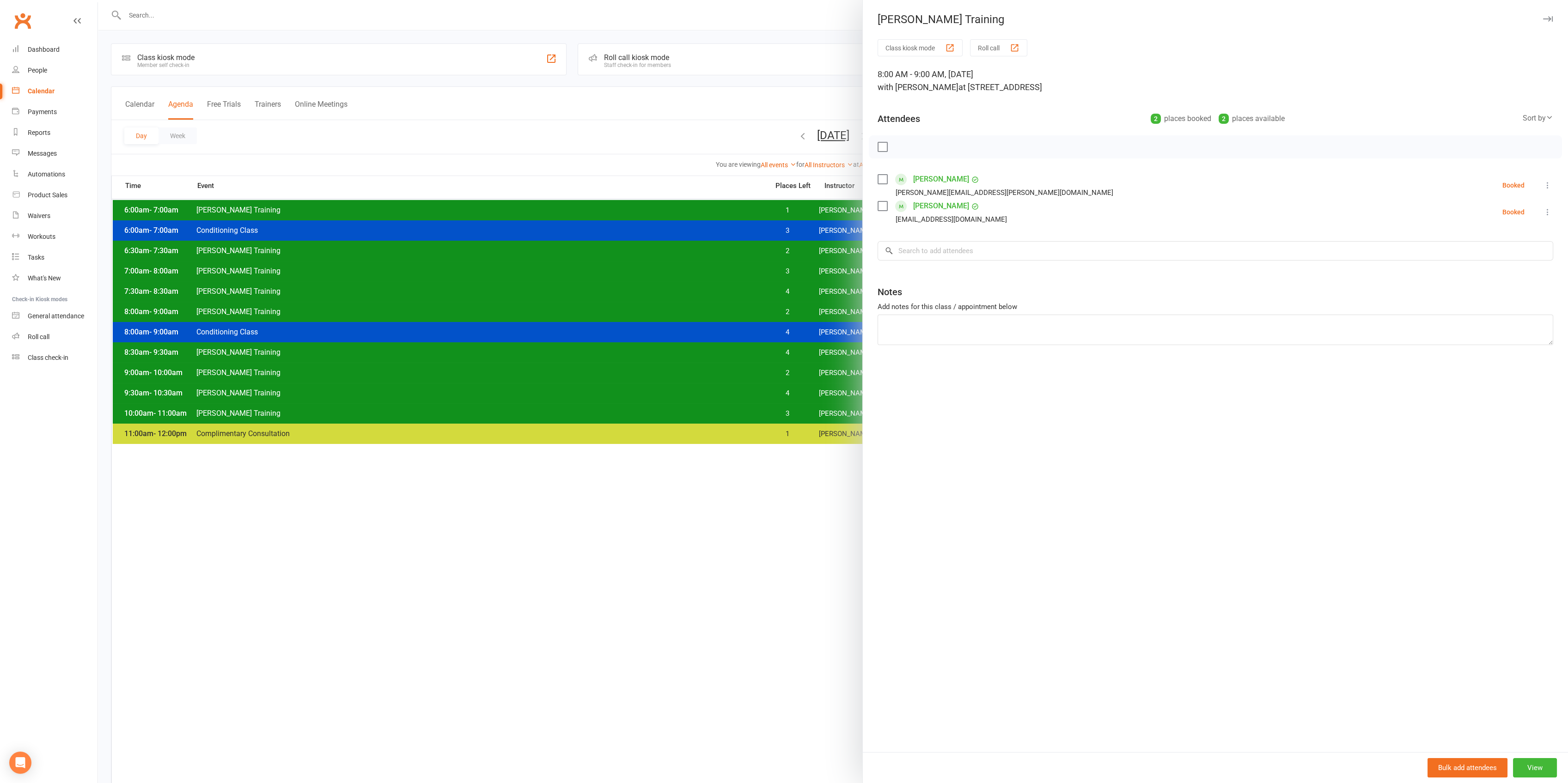
click at [498, 310] on div at bounding box center [833, 391] width 1470 height 783
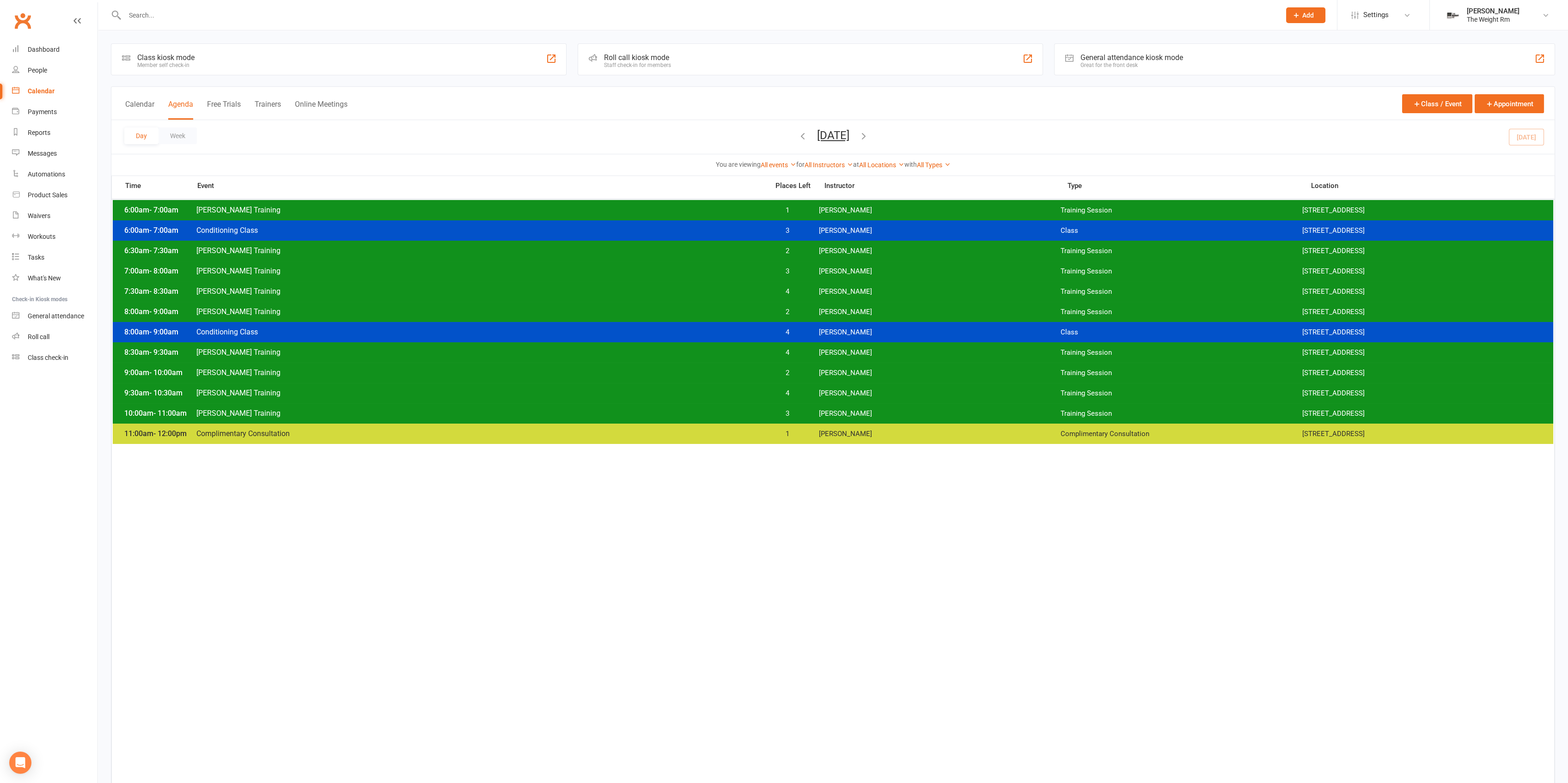
click at [505, 342] on div "8:30am - 9:30am [PERSON_NAME] Training 4 [PERSON_NAME] Training Session [STREET…" at bounding box center [833, 352] width 1441 height 20
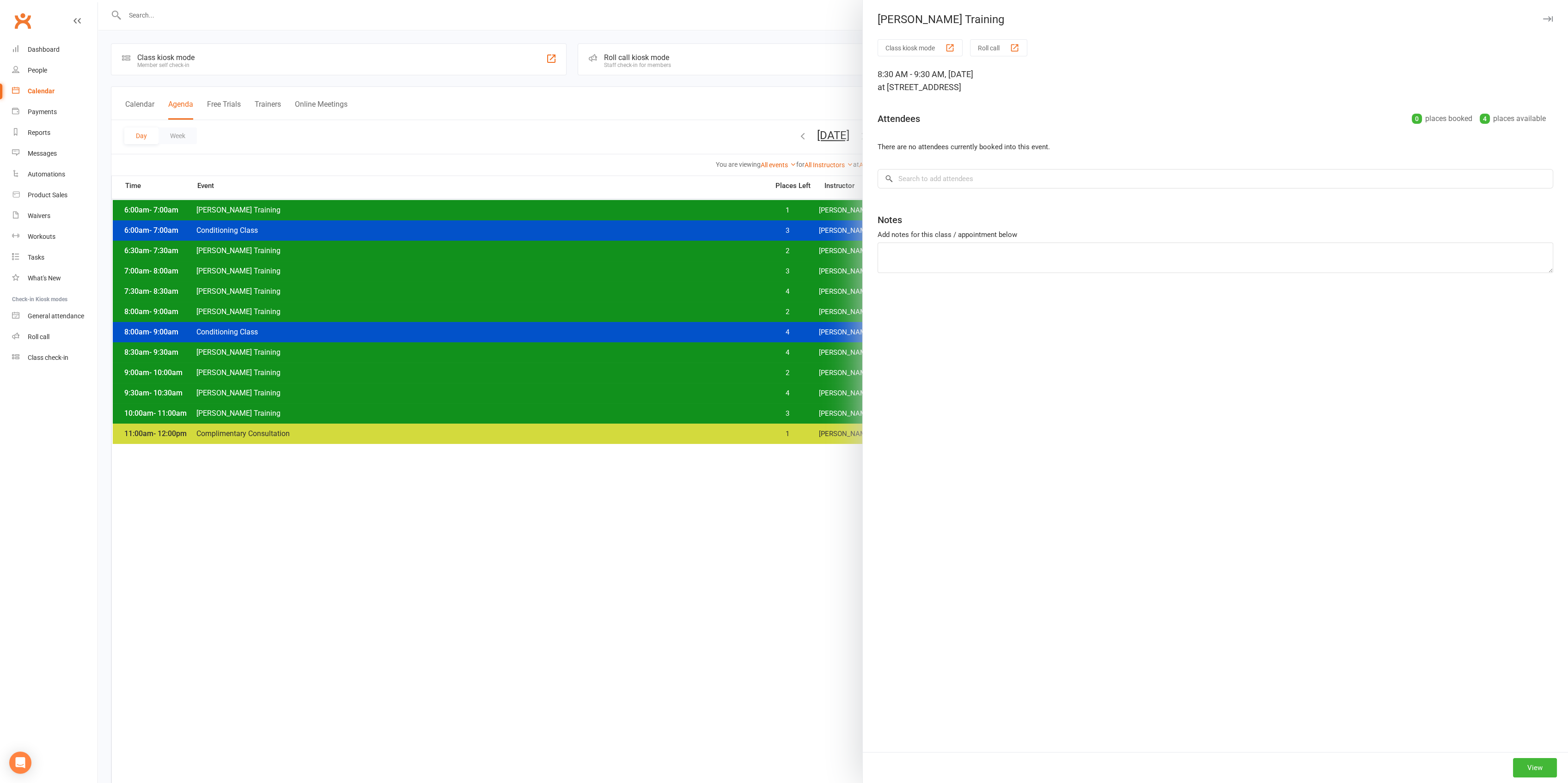
click at [503, 346] on div at bounding box center [833, 391] width 1470 height 783
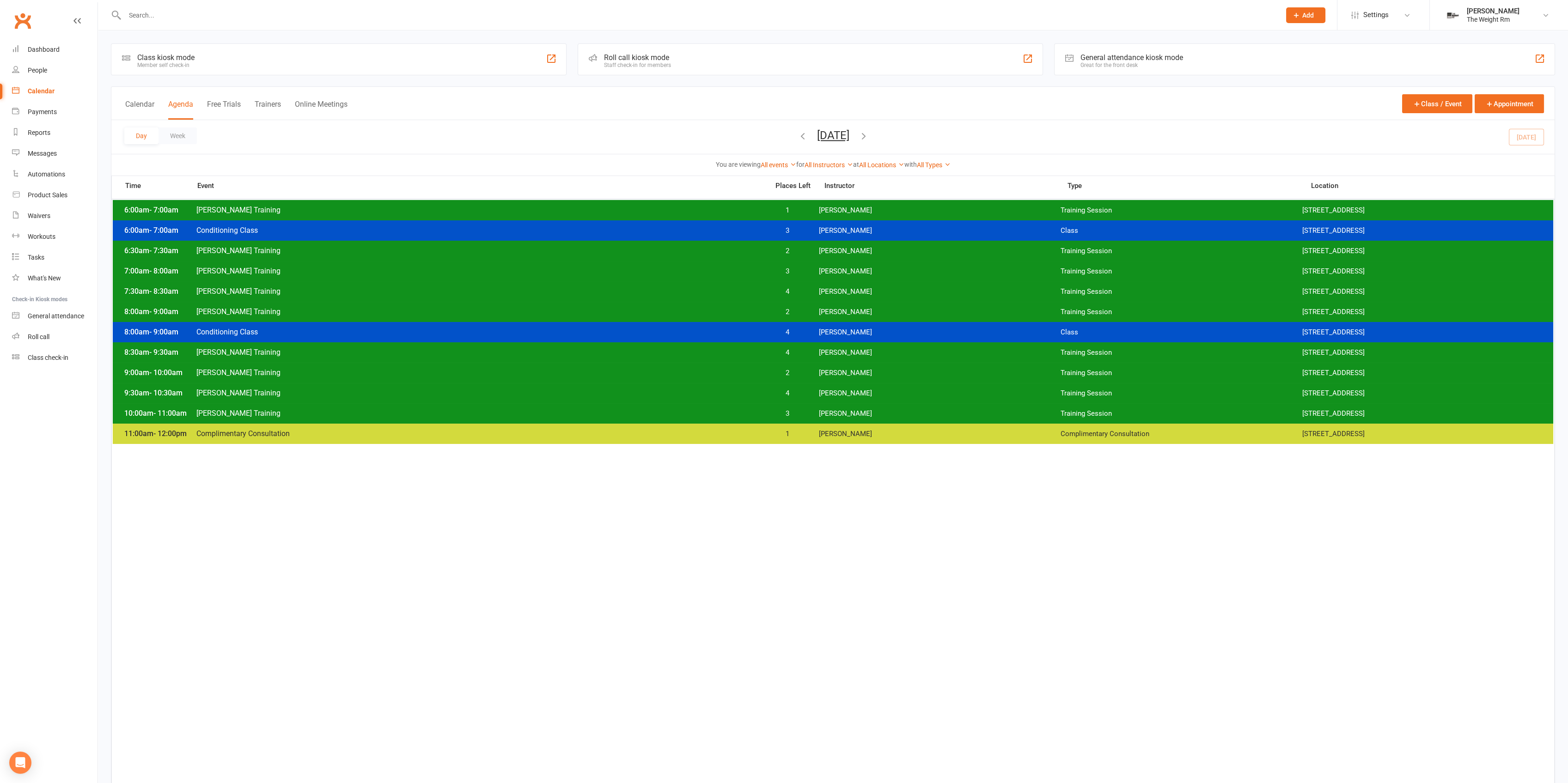
click at [513, 381] on div "9:00am - 10:00am [PERSON_NAME] Training 2 [PERSON_NAME] Training Session [STREE…" at bounding box center [833, 372] width 1441 height 20
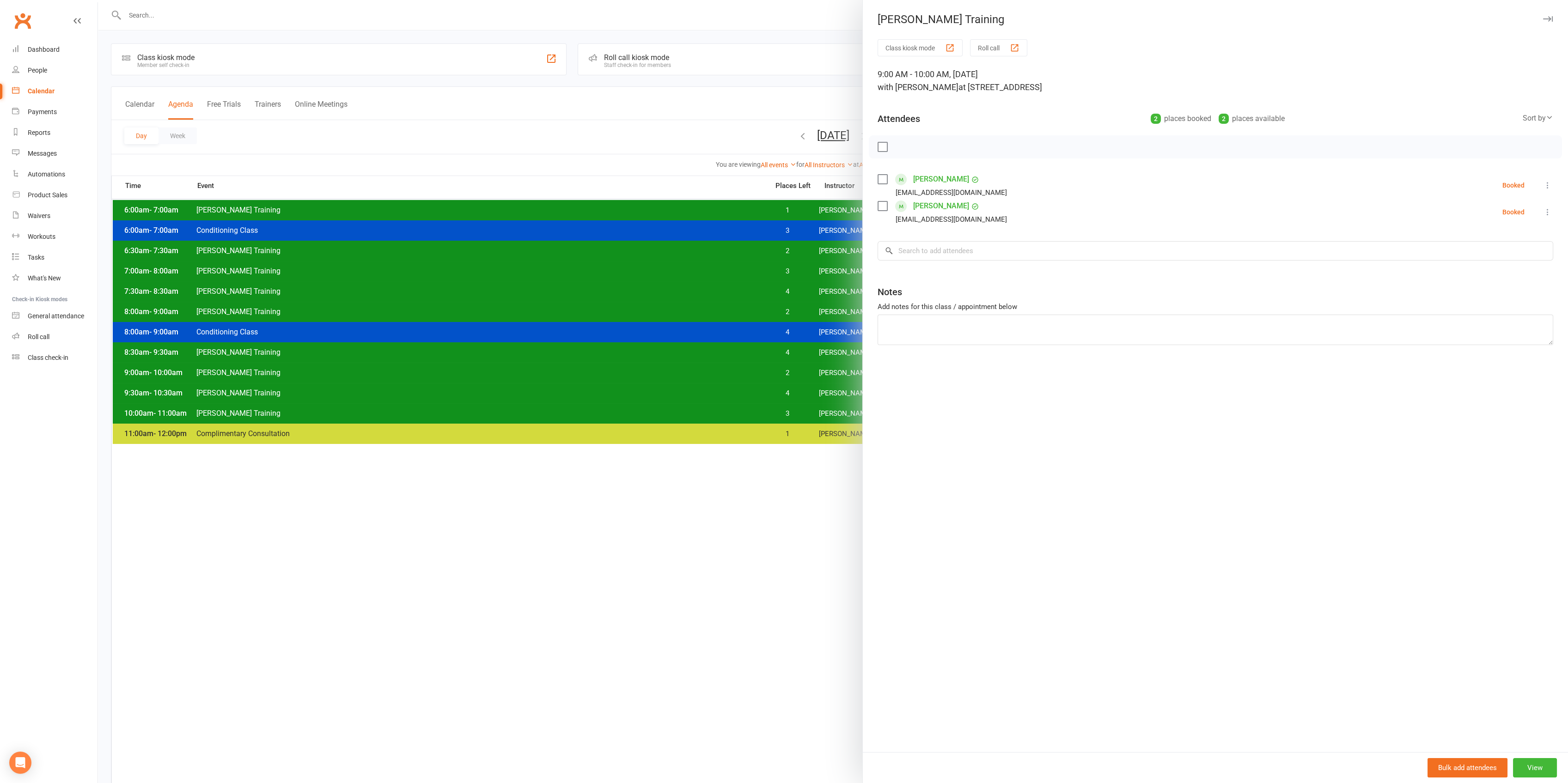
click at [508, 369] on div at bounding box center [833, 391] width 1470 height 783
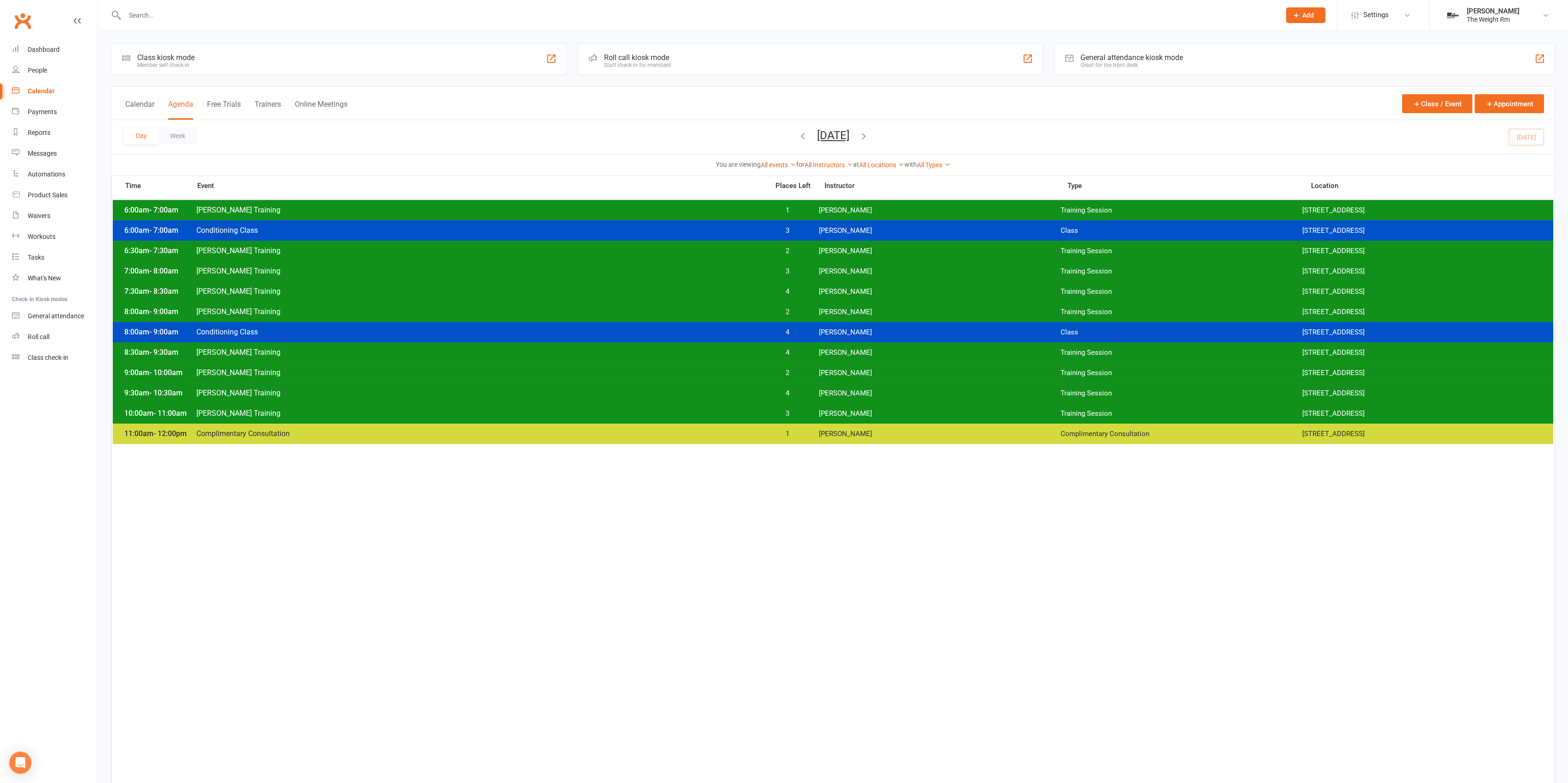
click at [507, 364] on div "9:00am - 10:00am [PERSON_NAME] Training 2 [PERSON_NAME] Training Session [STREE…" at bounding box center [833, 372] width 1441 height 20
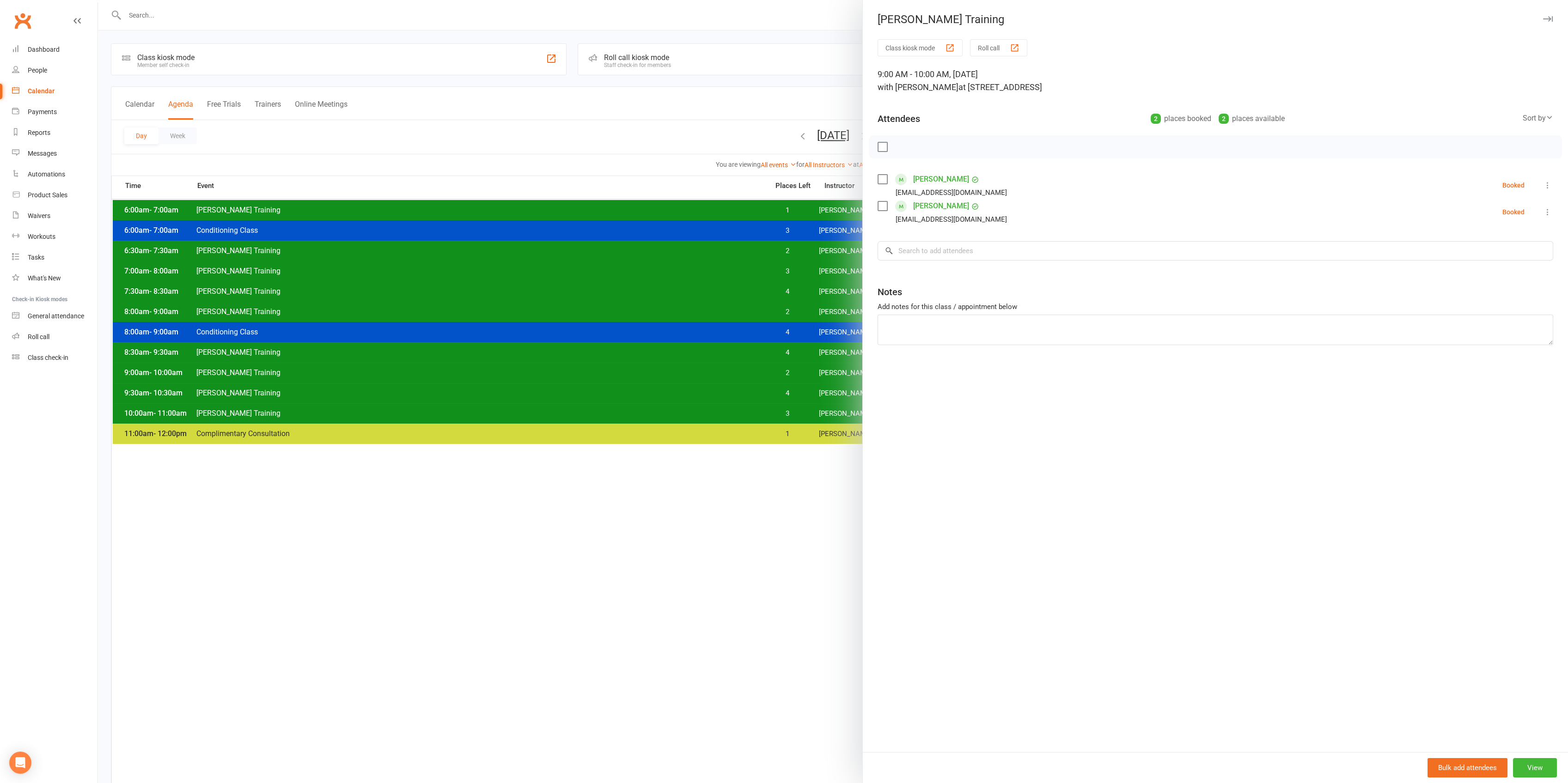
click at [504, 364] on div at bounding box center [833, 391] width 1470 height 783
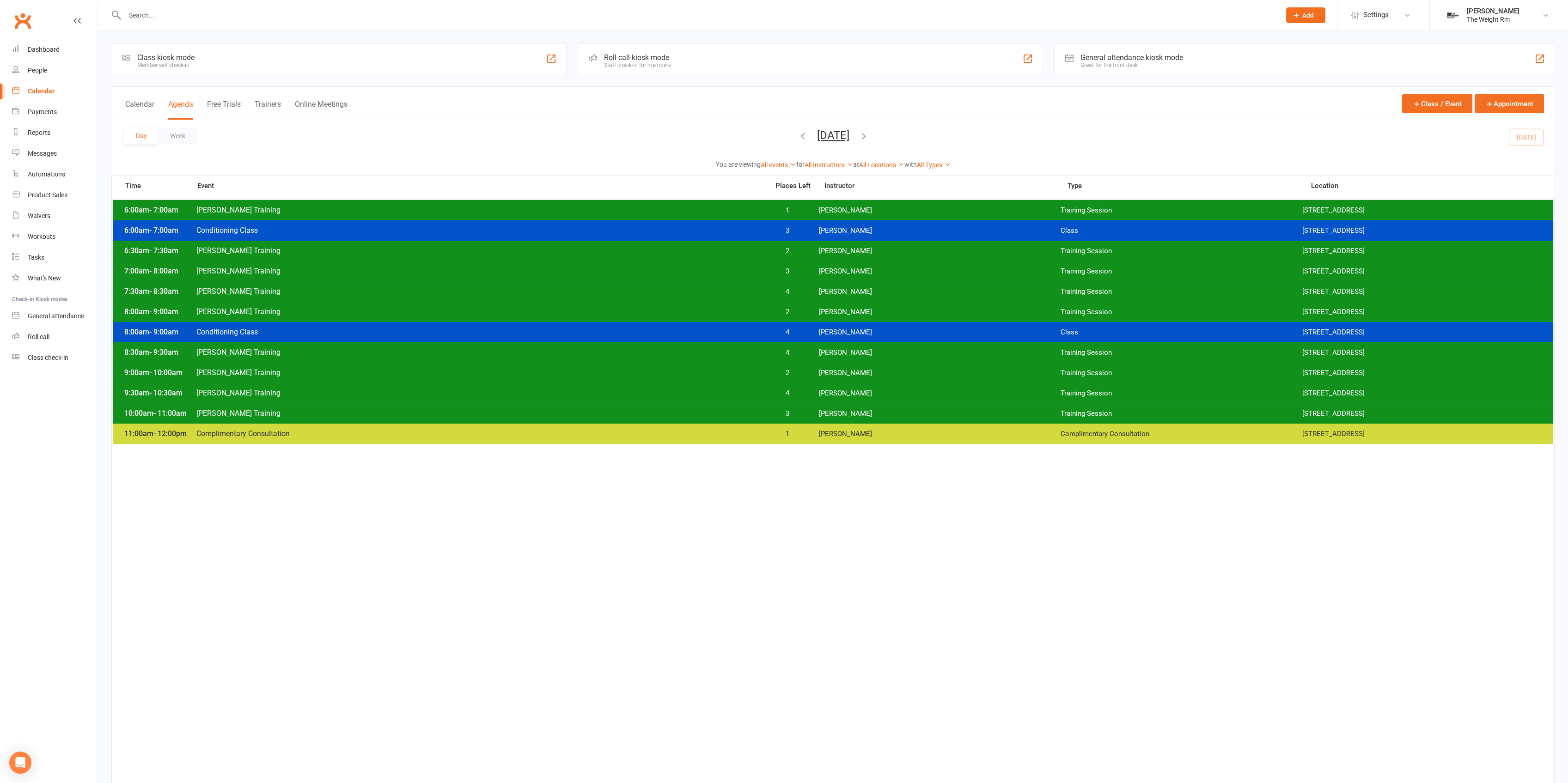
click at [505, 367] on div "9:00am - 10:00am [PERSON_NAME] Training 2 [PERSON_NAME] Training Session [STREE…" at bounding box center [833, 372] width 1441 height 20
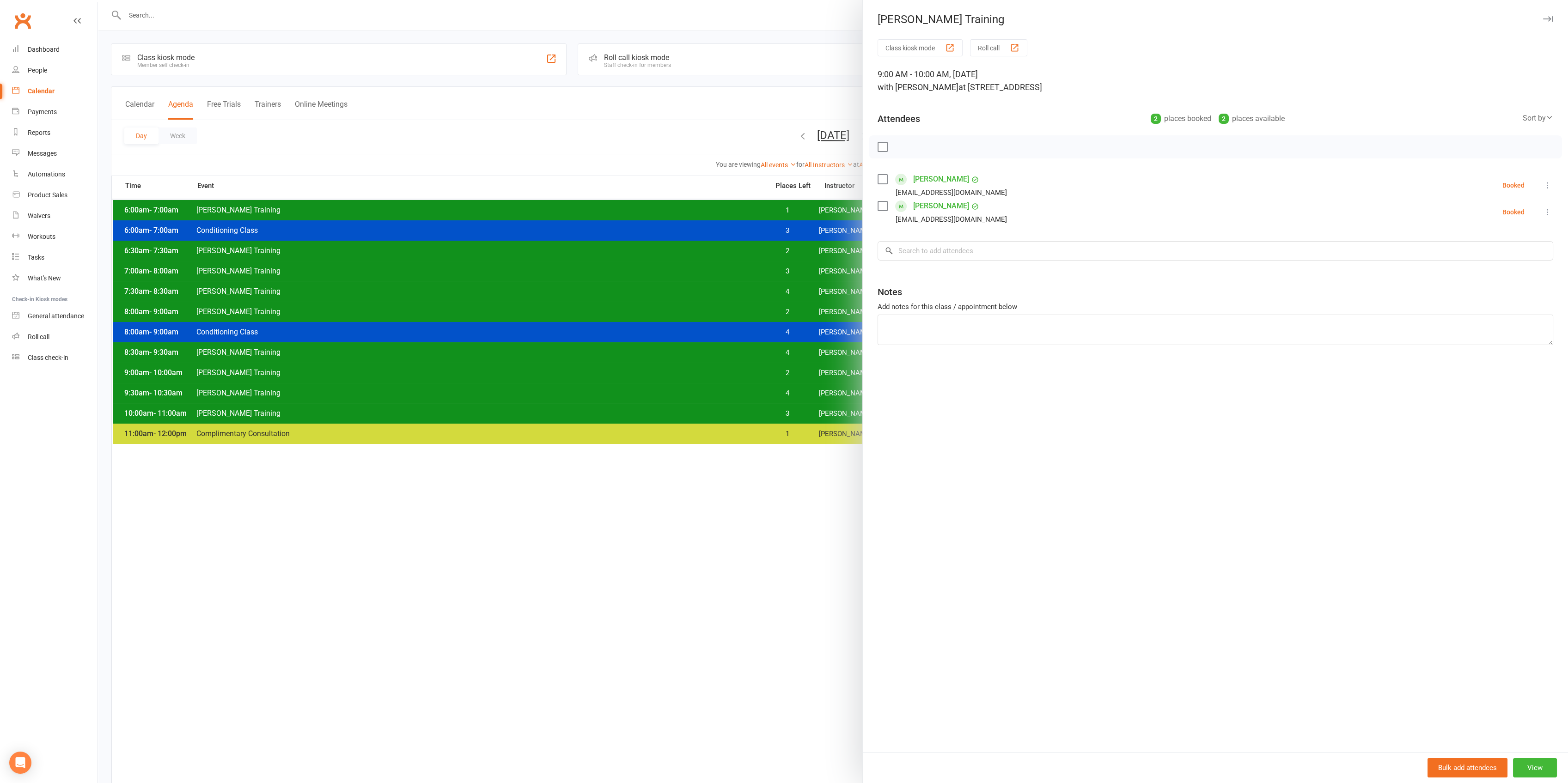
click at [505, 370] on div at bounding box center [833, 391] width 1470 height 783
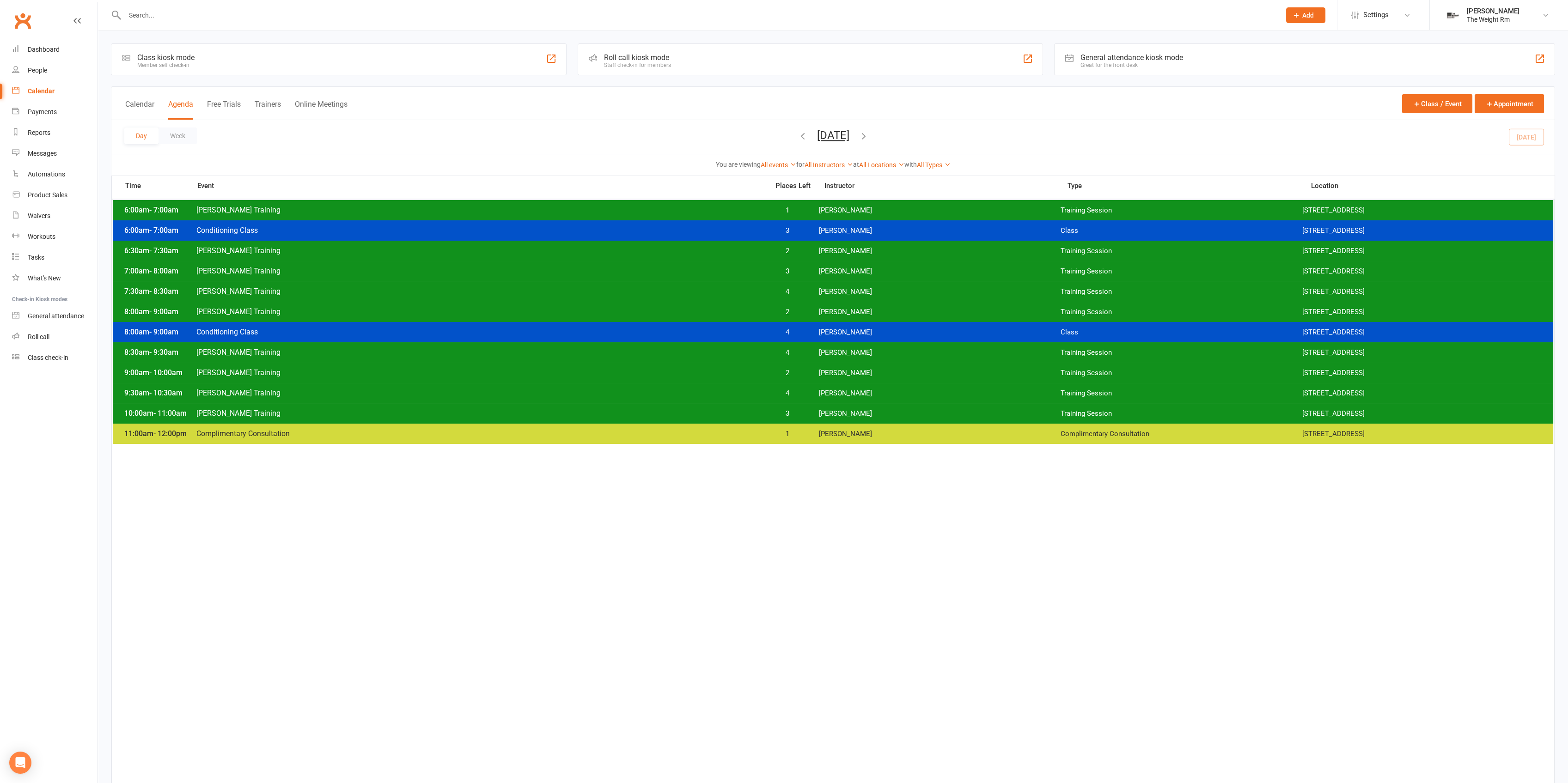
click at [503, 396] on span "[PERSON_NAME] Training" at bounding box center [479, 393] width 568 height 9
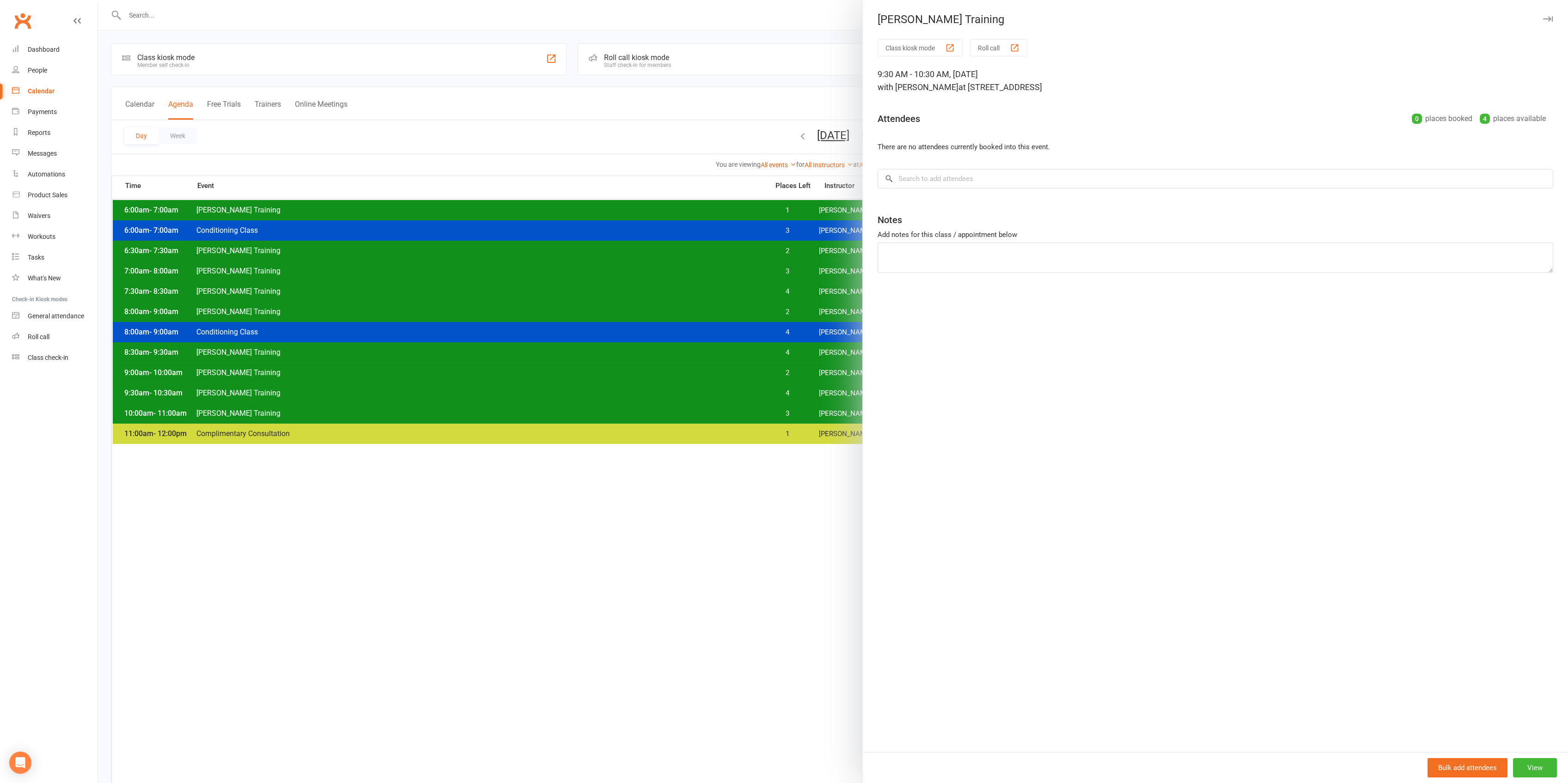
click at [503, 396] on div at bounding box center [833, 391] width 1470 height 783
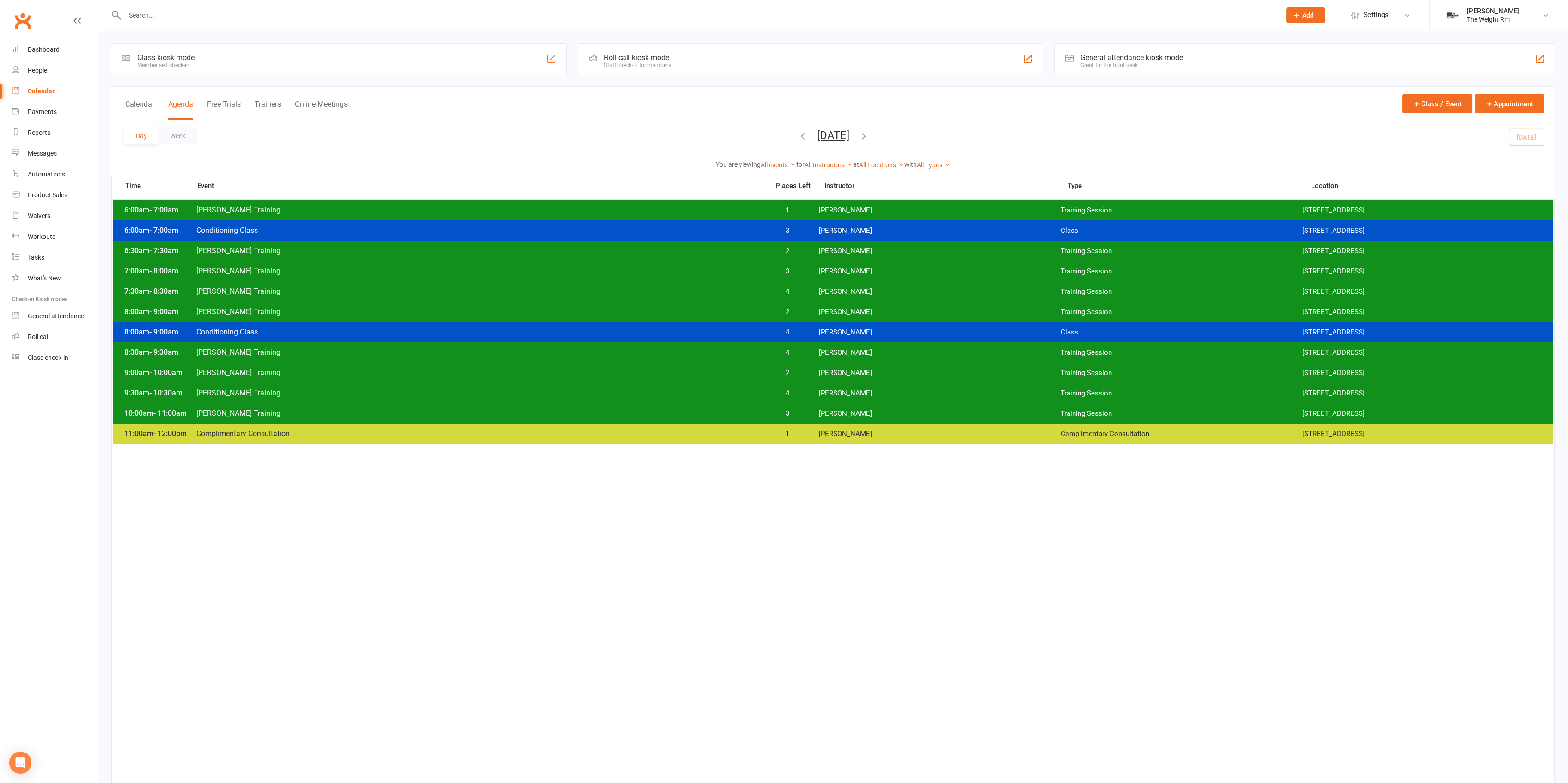
click at [498, 421] on div "10:00am - 11:00am [PERSON_NAME] Training 3 [PERSON_NAME] Training Session [STRE…" at bounding box center [833, 413] width 1441 height 20
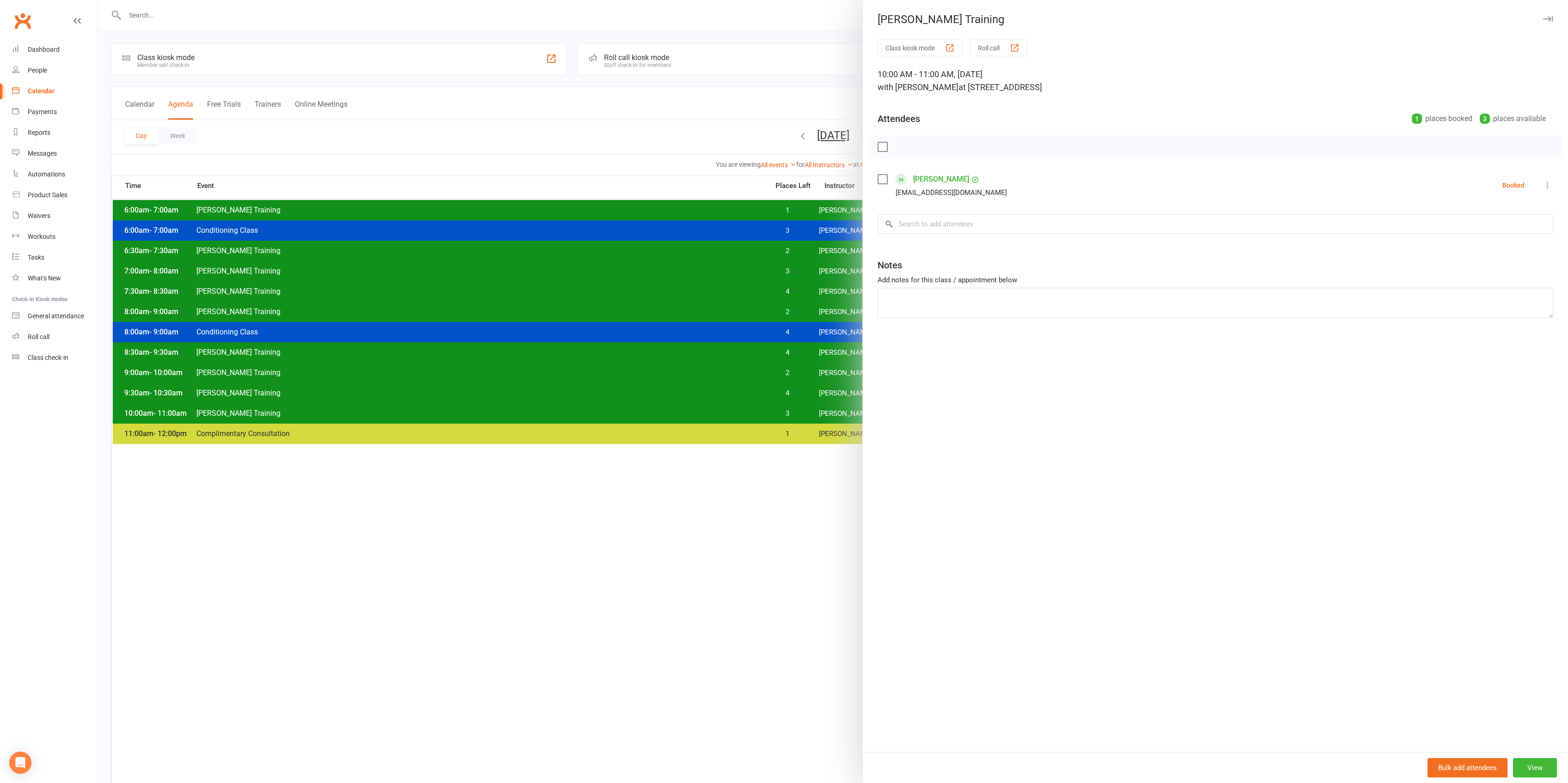
click at [359, 262] on div at bounding box center [833, 391] width 1470 height 783
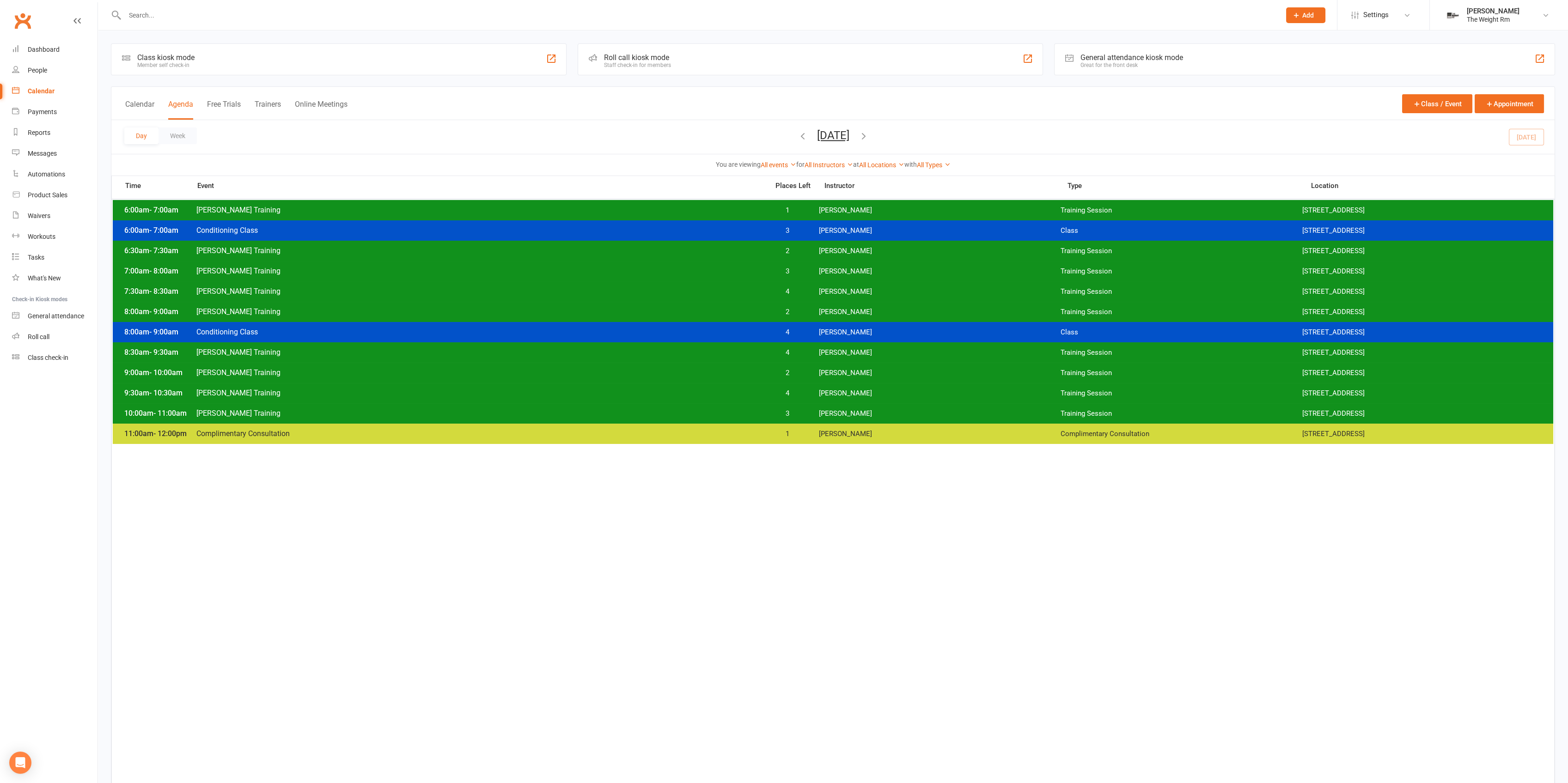
click at [338, 244] on div "6:30am - 7:30am [PERSON_NAME] Training 2 [PERSON_NAME] Training Session [STREET…" at bounding box center [833, 250] width 1441 height 20
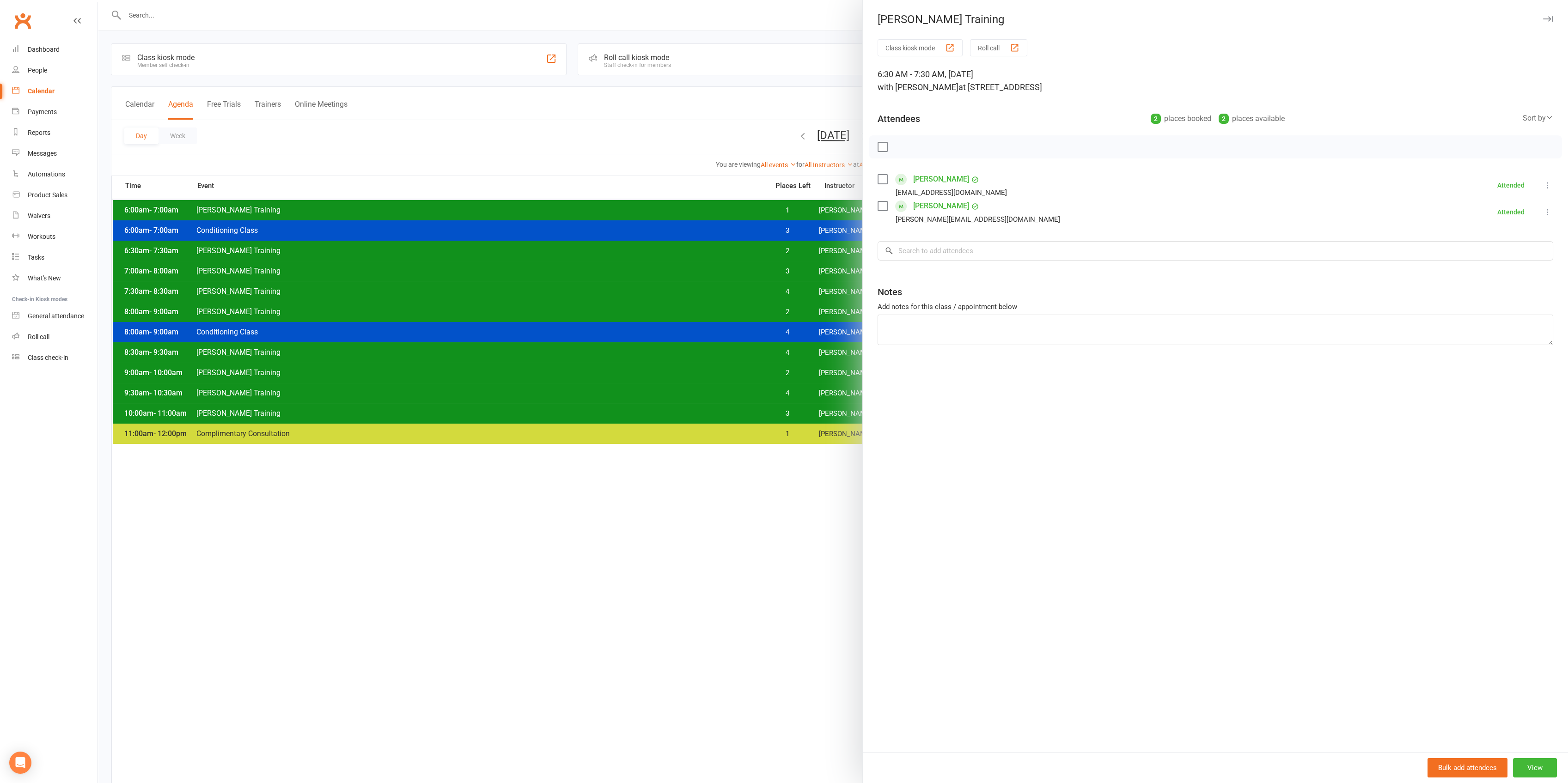
click at [443, 264] on div at bounding box center [833, 391] width 1470 height 783
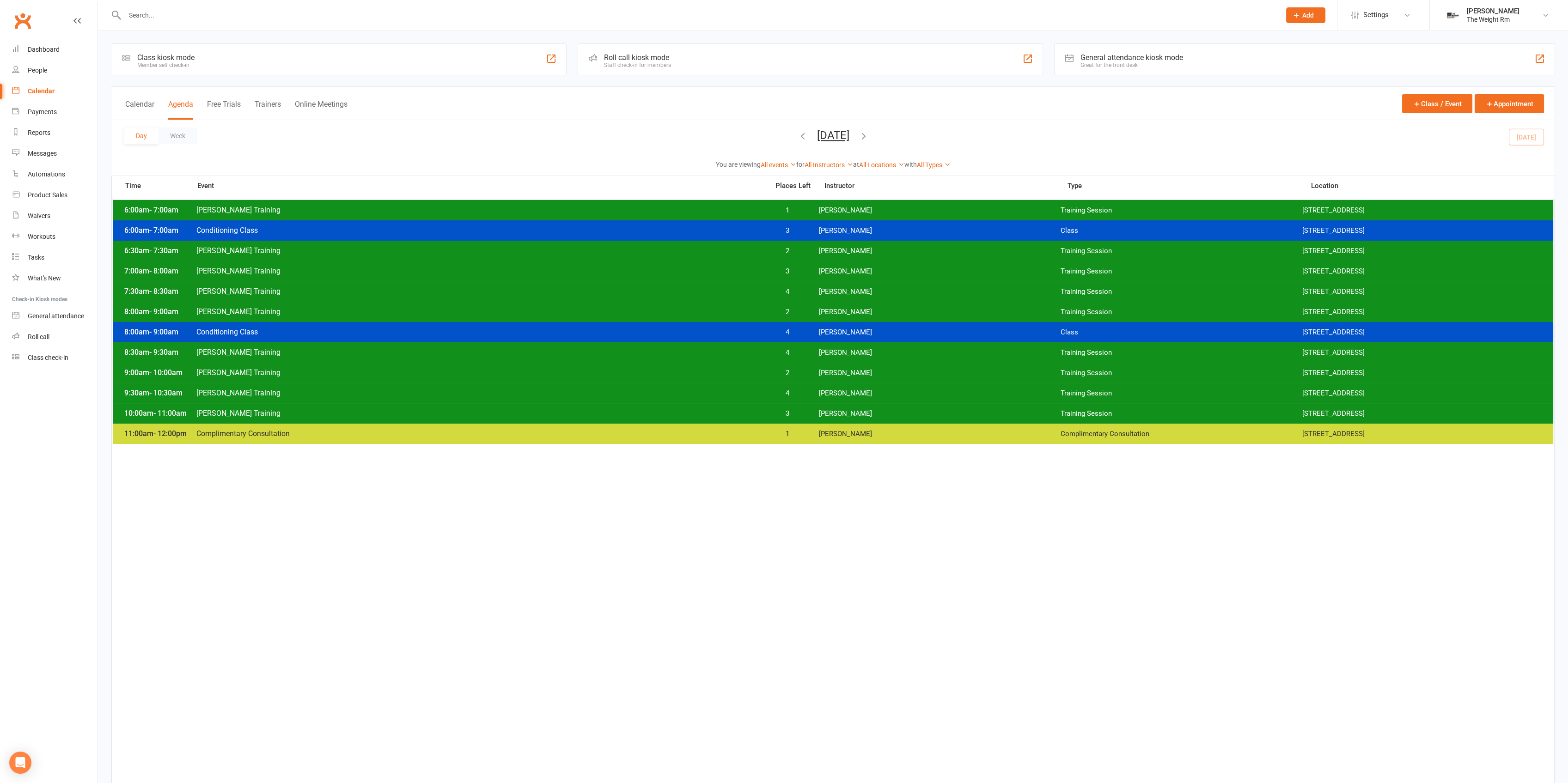
click at [505, 251] on span "[PERSON_NAME] Training" at bounding box center [479, 250] width 568 height 9
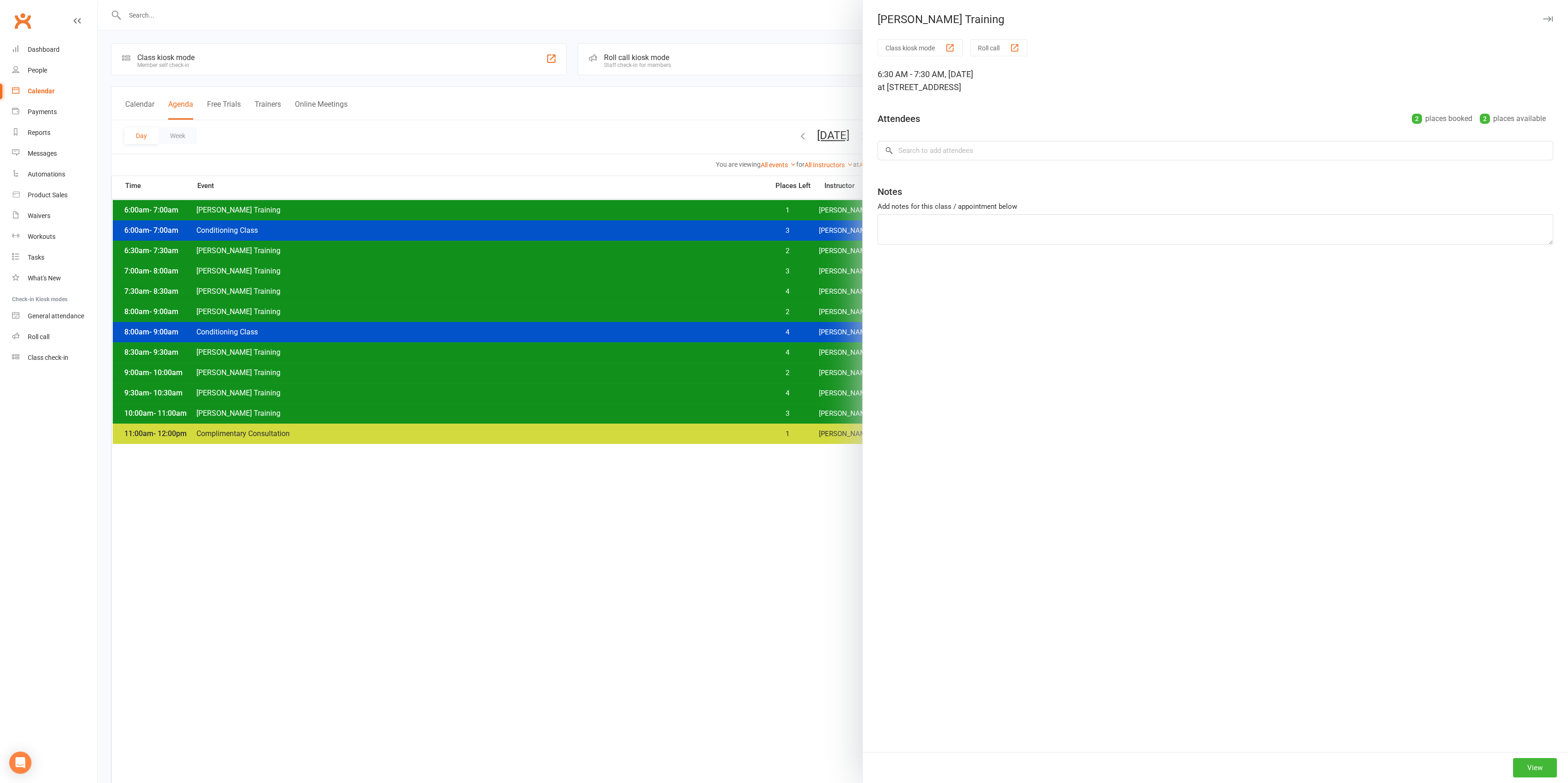
click at [505, 251] on div at bounding box center [833, 391] width 1470 height 783
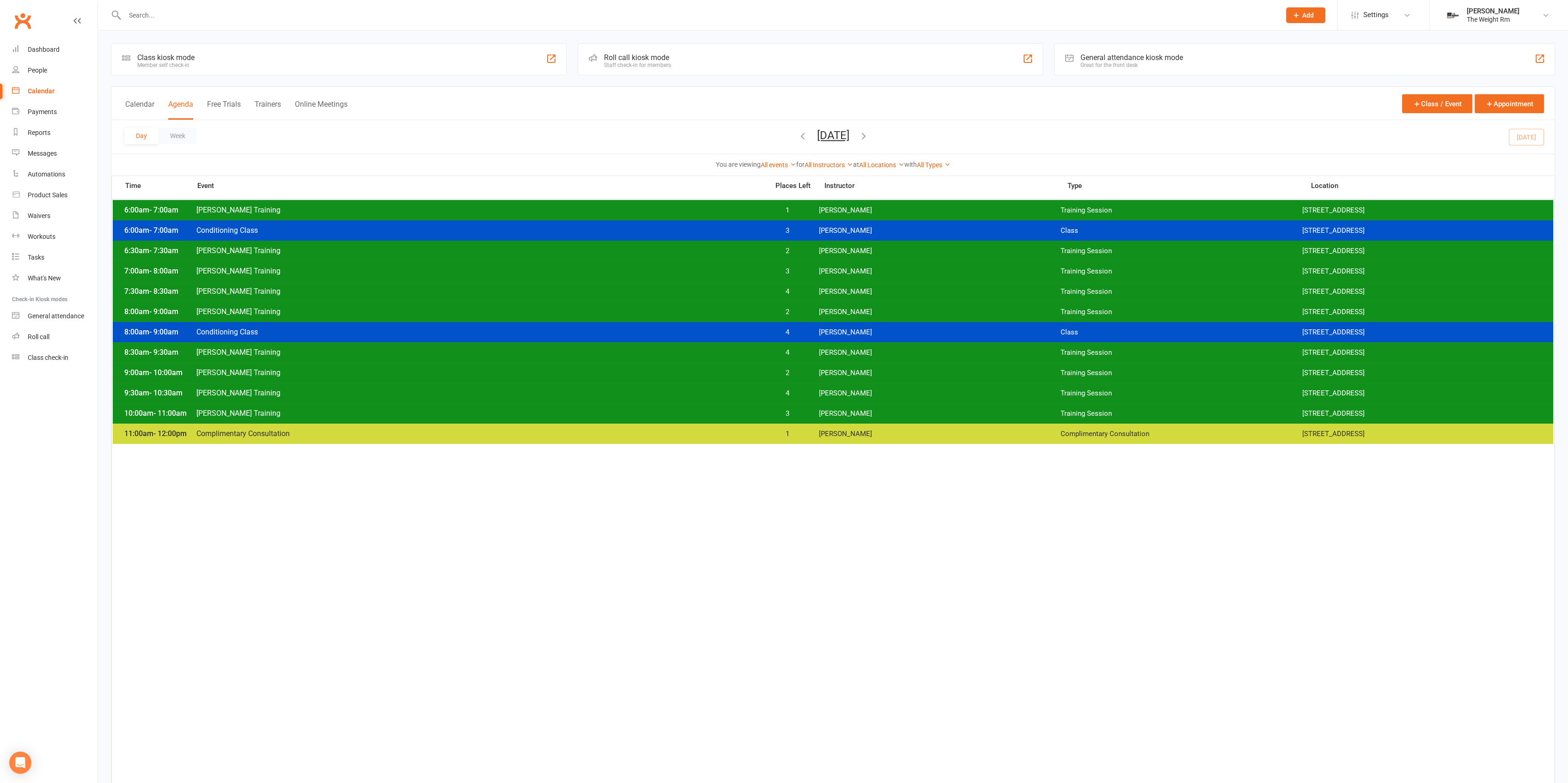
click at [289, 312] on span "[PERSON_NAME] Training" at bounding box center [479, 312] width 568 height 9
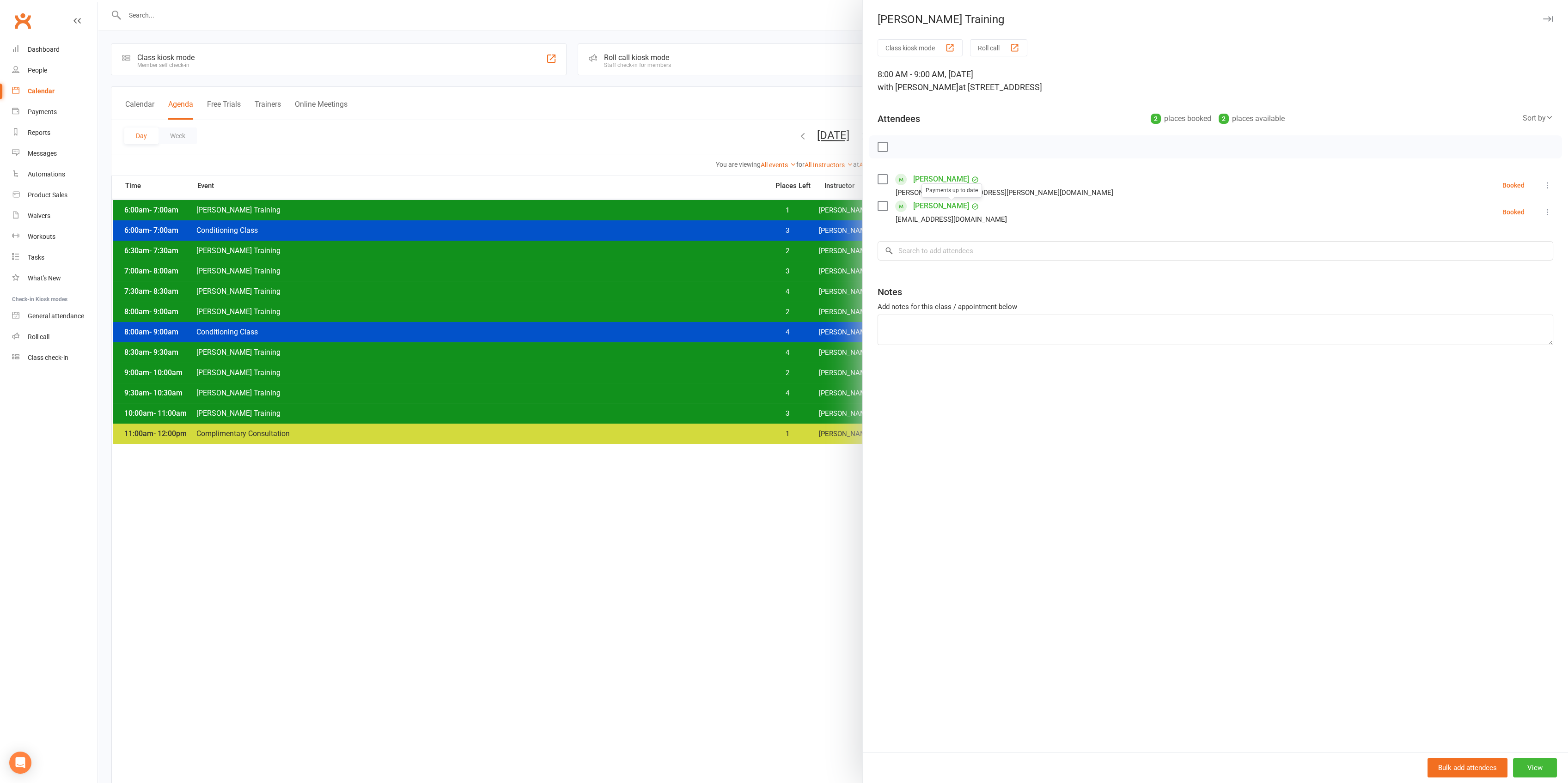
click at [934, 209] on link "[PERSON_NAME]" at bounding box center [940, 206] width 56 height 15
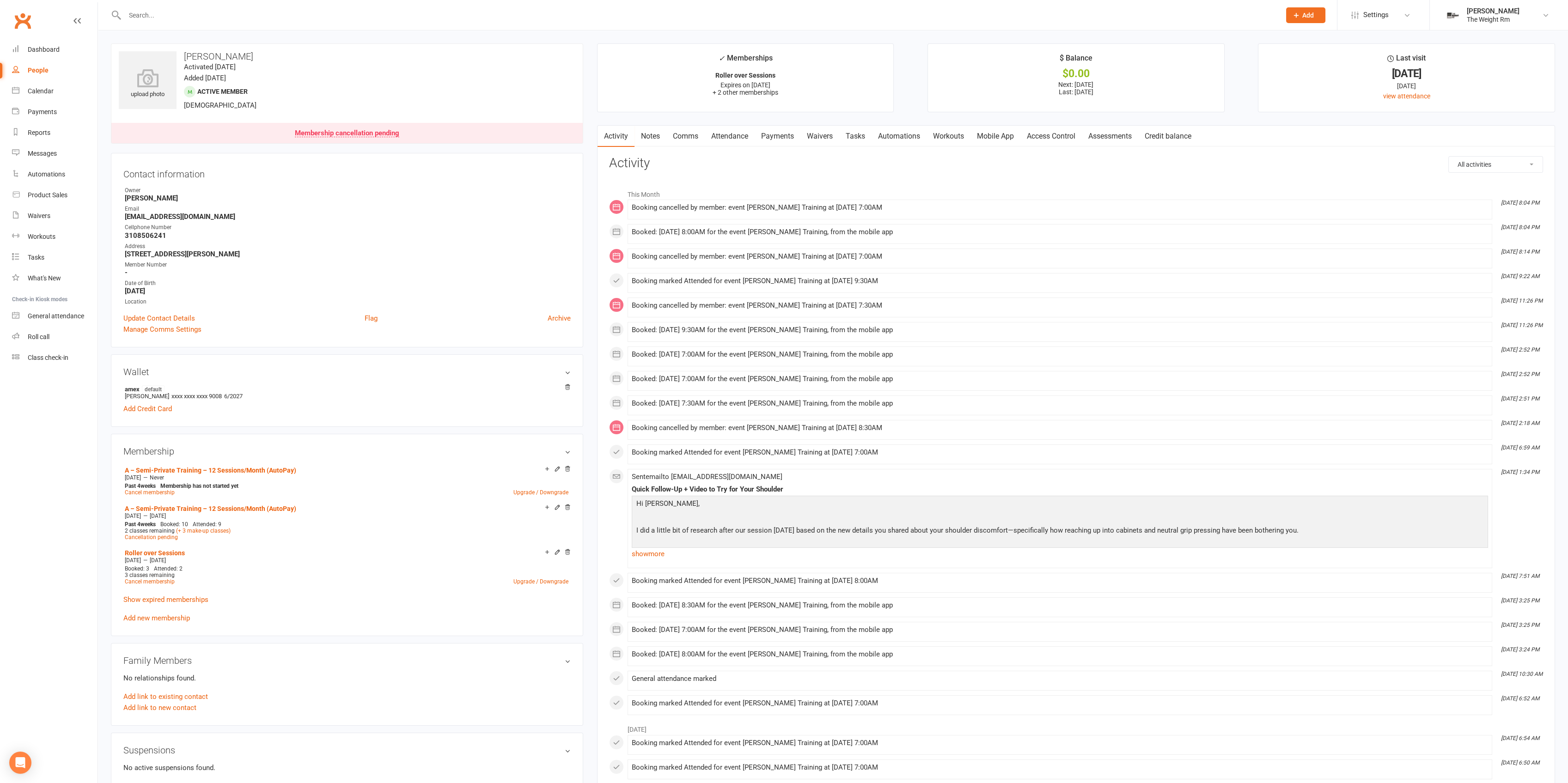
click at [770, 141] on link "Payments" at bounding box center [778, 136] width 46 height 21
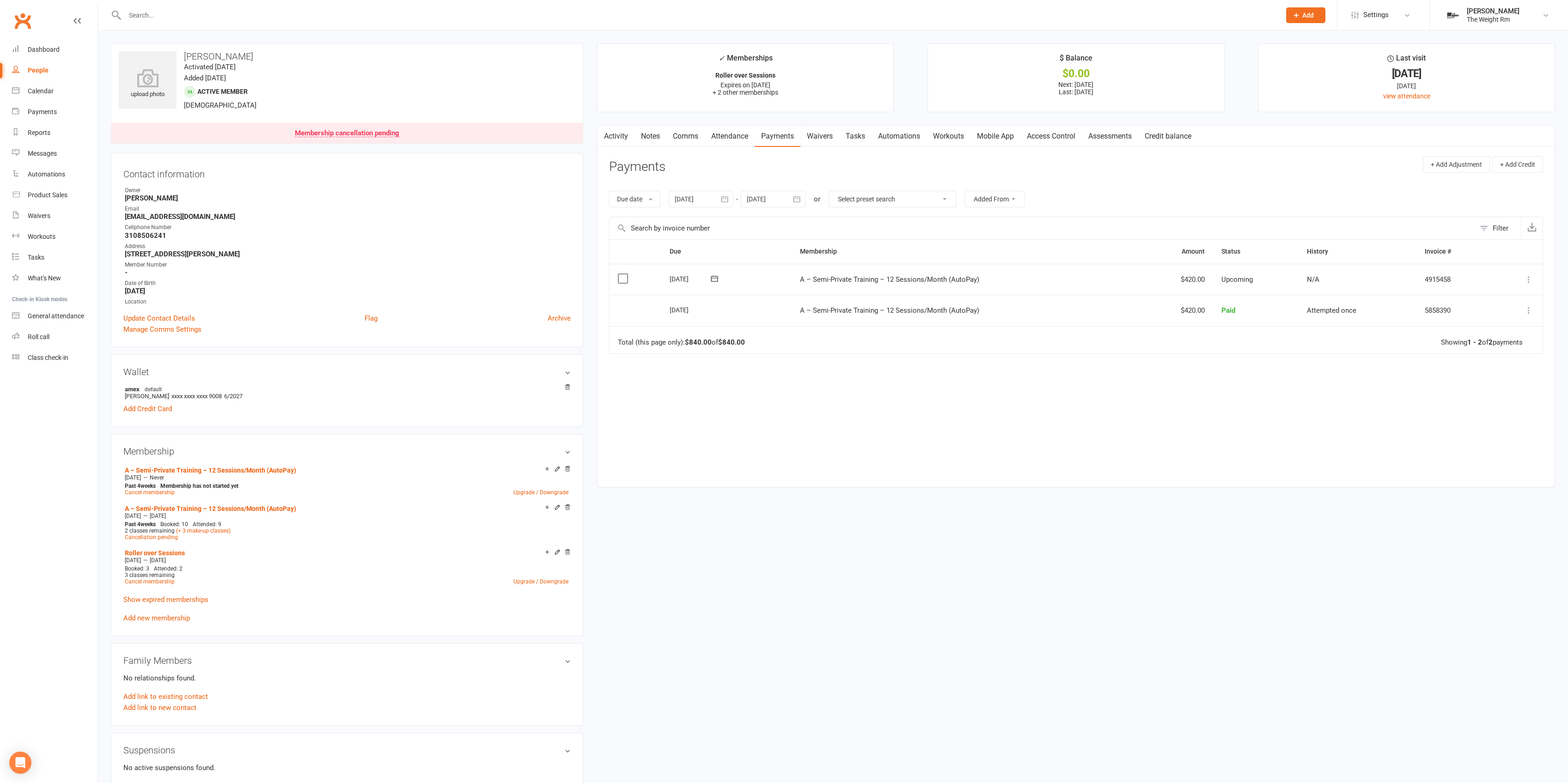
click at [625, 130] on link "Activity" at bounding box center [616, 136] width 37 height 21
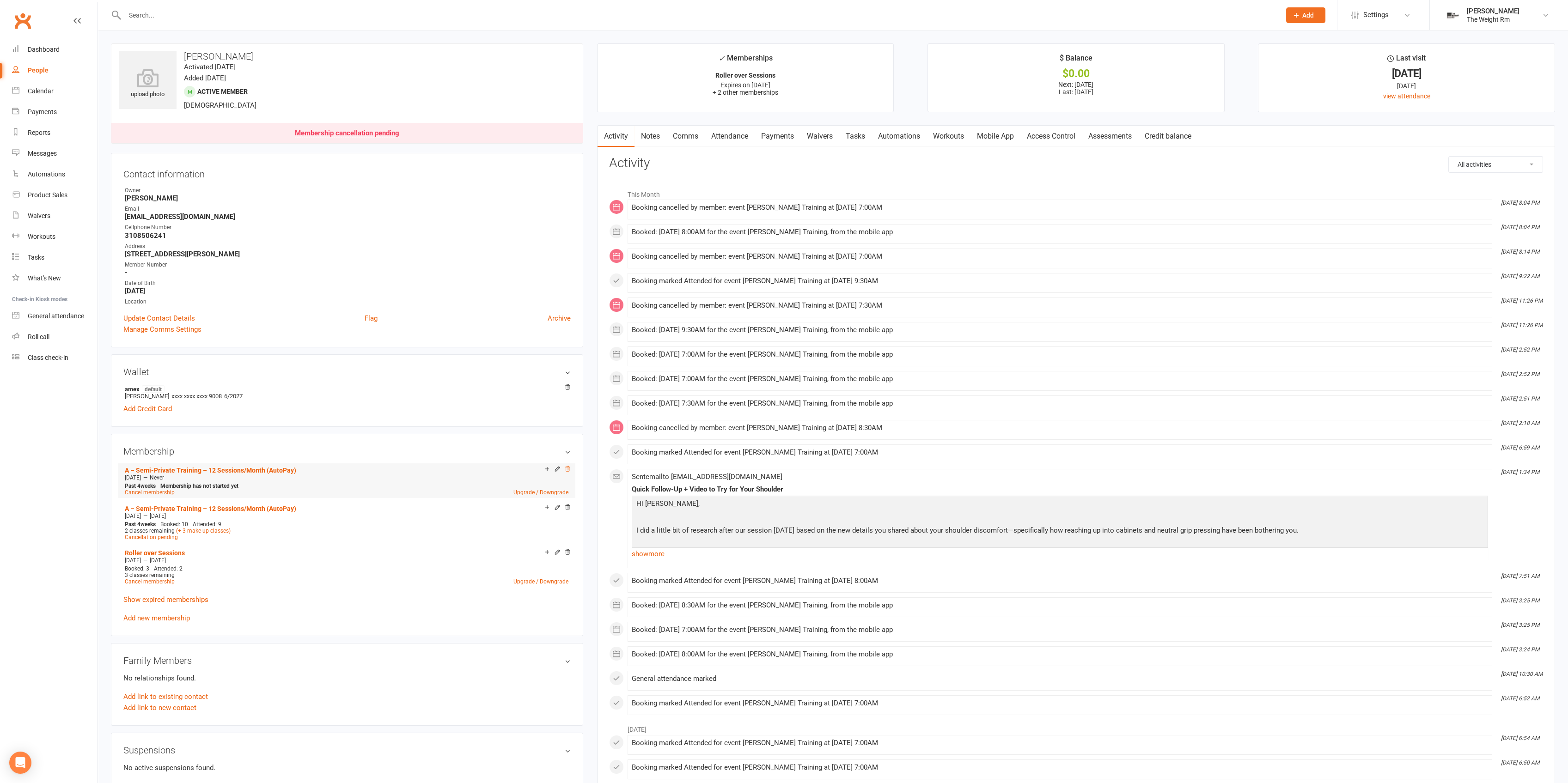
click at [568, 470] on icon at bounding box center [568, 469] width 7 height 7
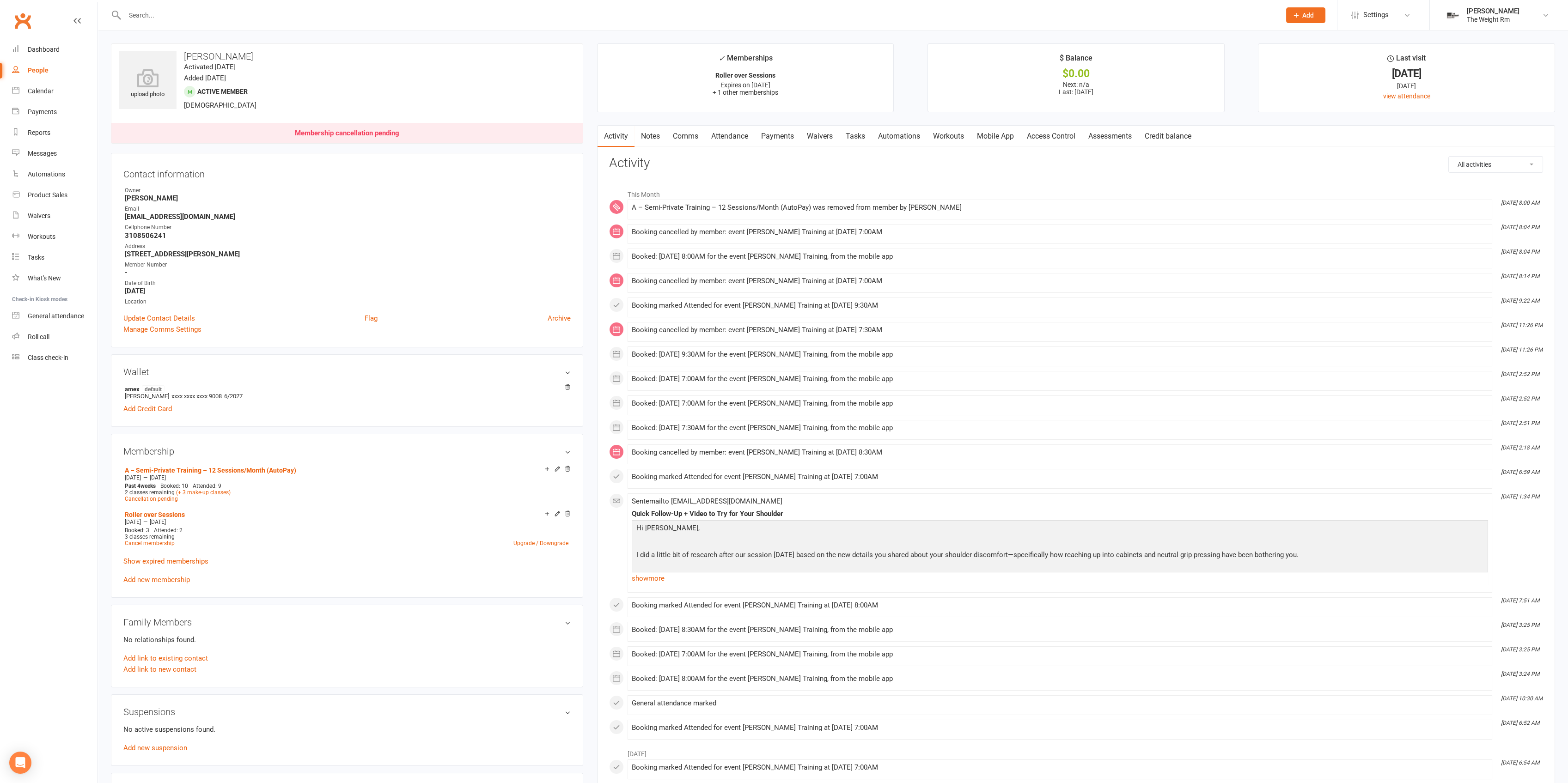
click at [739, 137] on link "Attendance" at bounding box center [730, 136] width 50 height 21
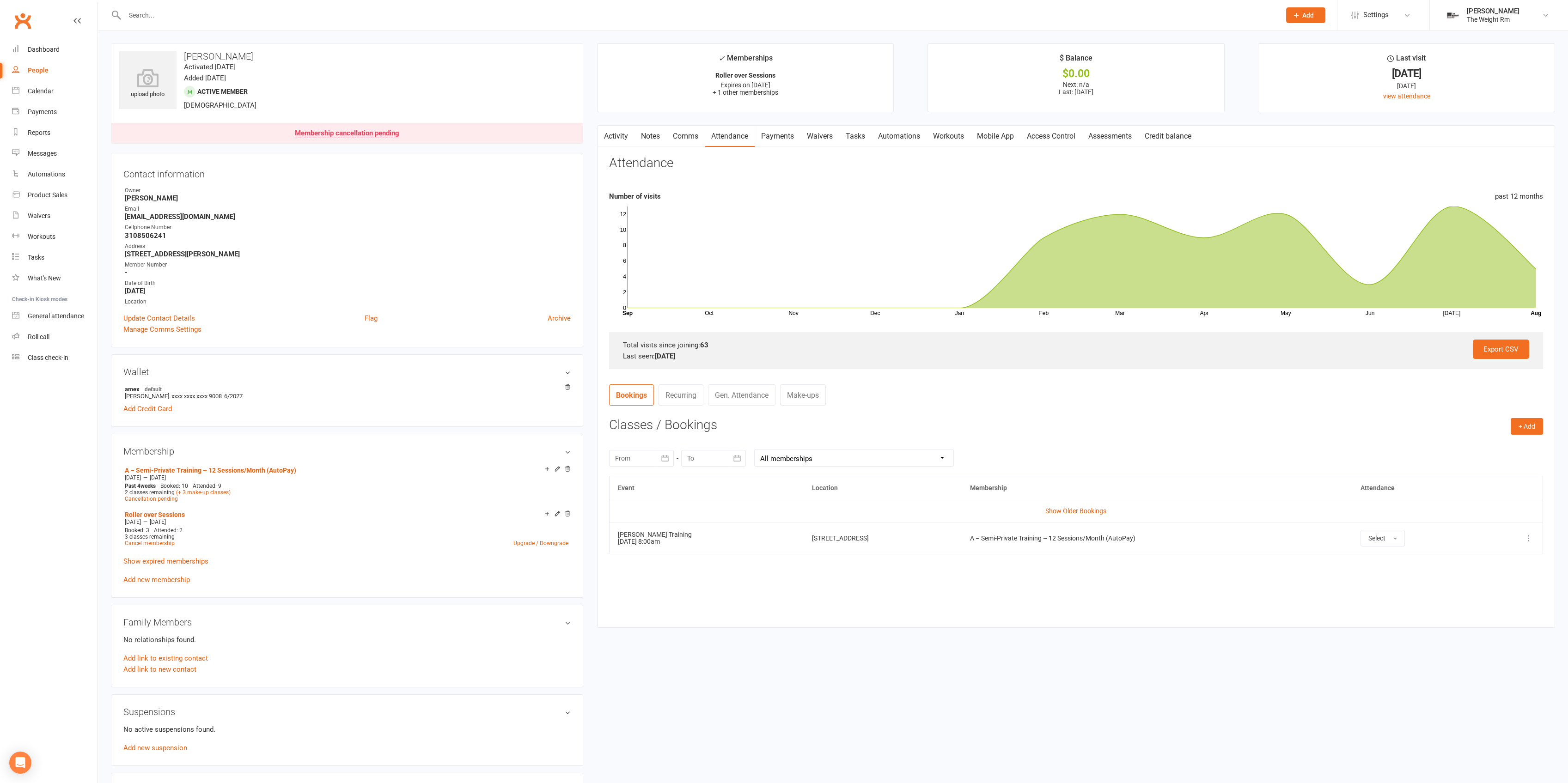
click at [1533, 540] on button at bounding box center [1529, 538] width 11 height 11
click at [1487, 593] on link "Remove booking" at bounding box center [1488, 593] width 91 height 18
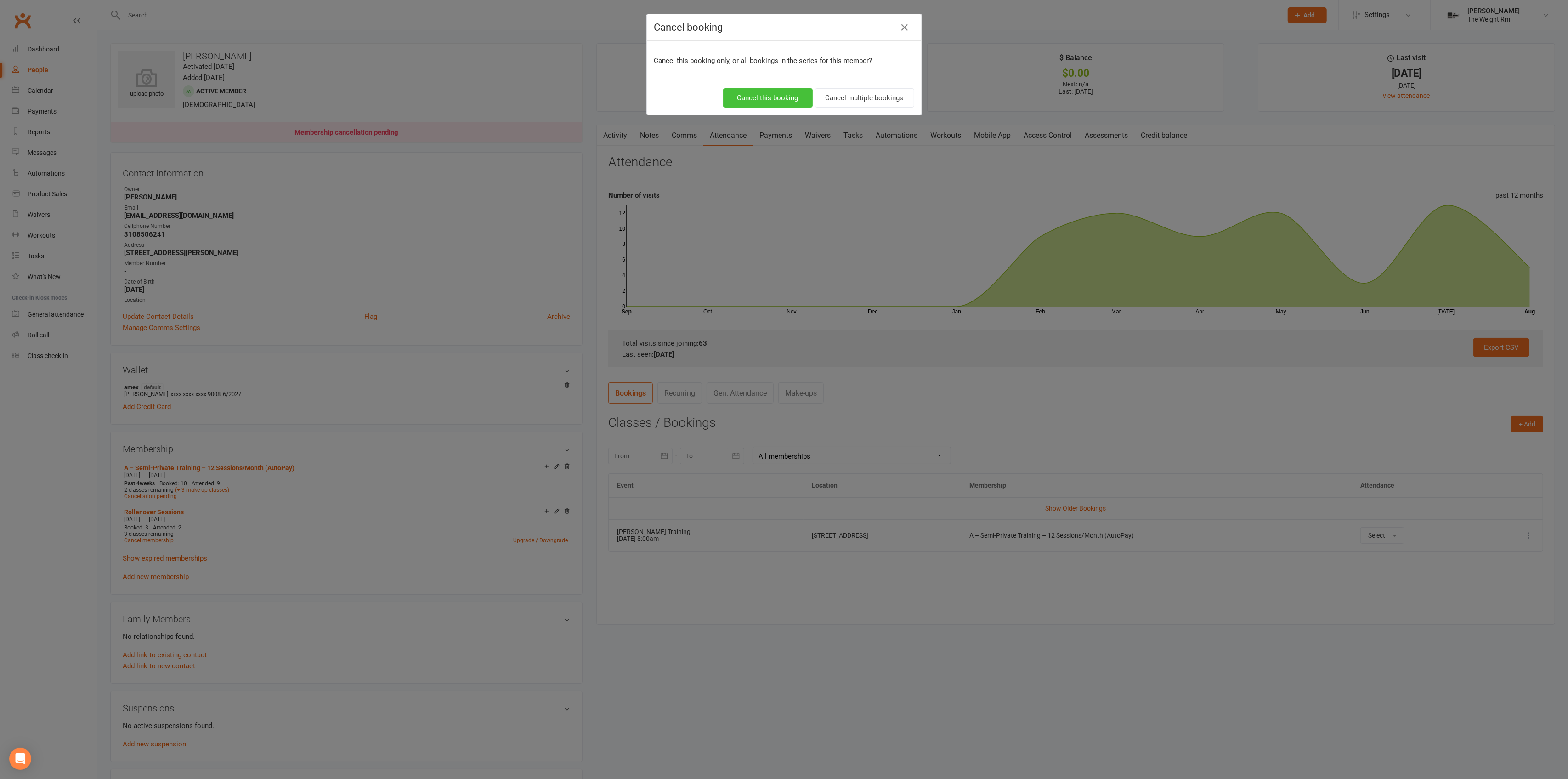
click at [786, 101] on button "Cancel this booking" at bounding box center [768, 98] width 89 height 19
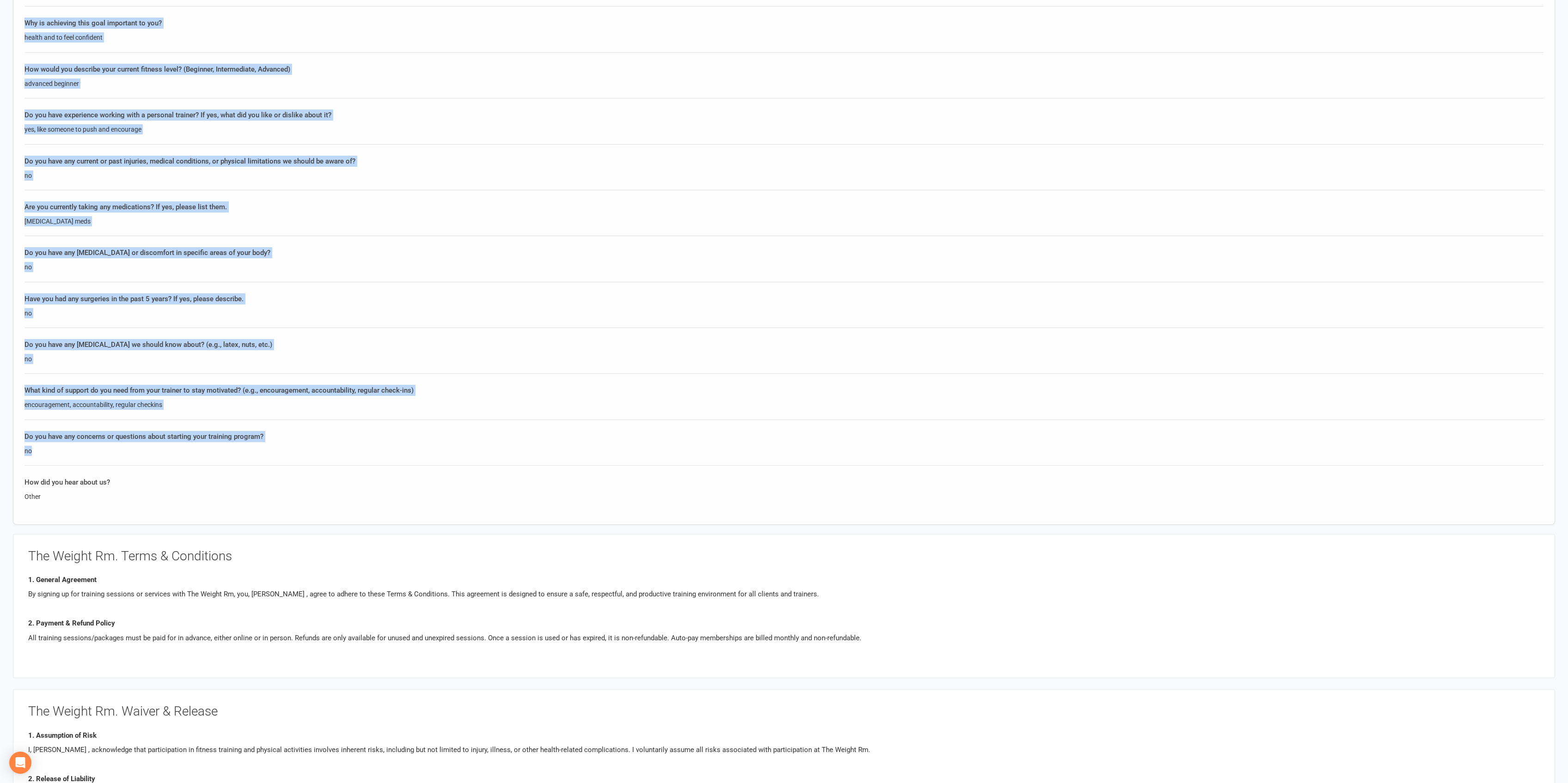
scroll to position [801, 0]
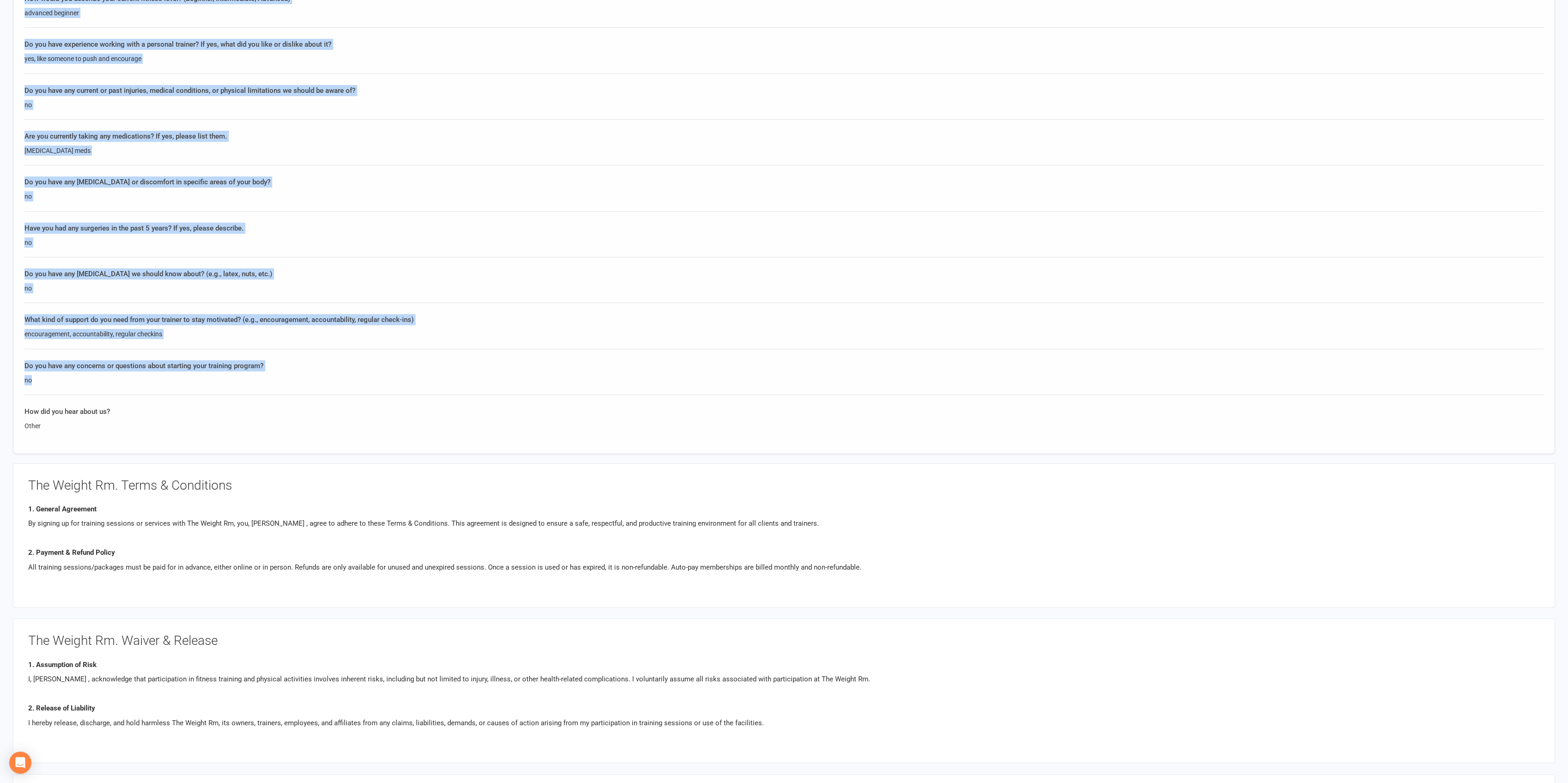
drag, startPoint x: 20, startPoint y: 148, endPoint x: 367, endPoint y: 372, distance: 413.0
click at [367, 372] on div "The Weight Rm. p: 3104067938 Claytonmoorefitness@gmail.com 2531 W 237th St Suit…" at bounding box center [784, 78] width 1568 height 1758
copy div "Member Details First Name Last Name Email Mobile Phone Address Line 1 Address L…"
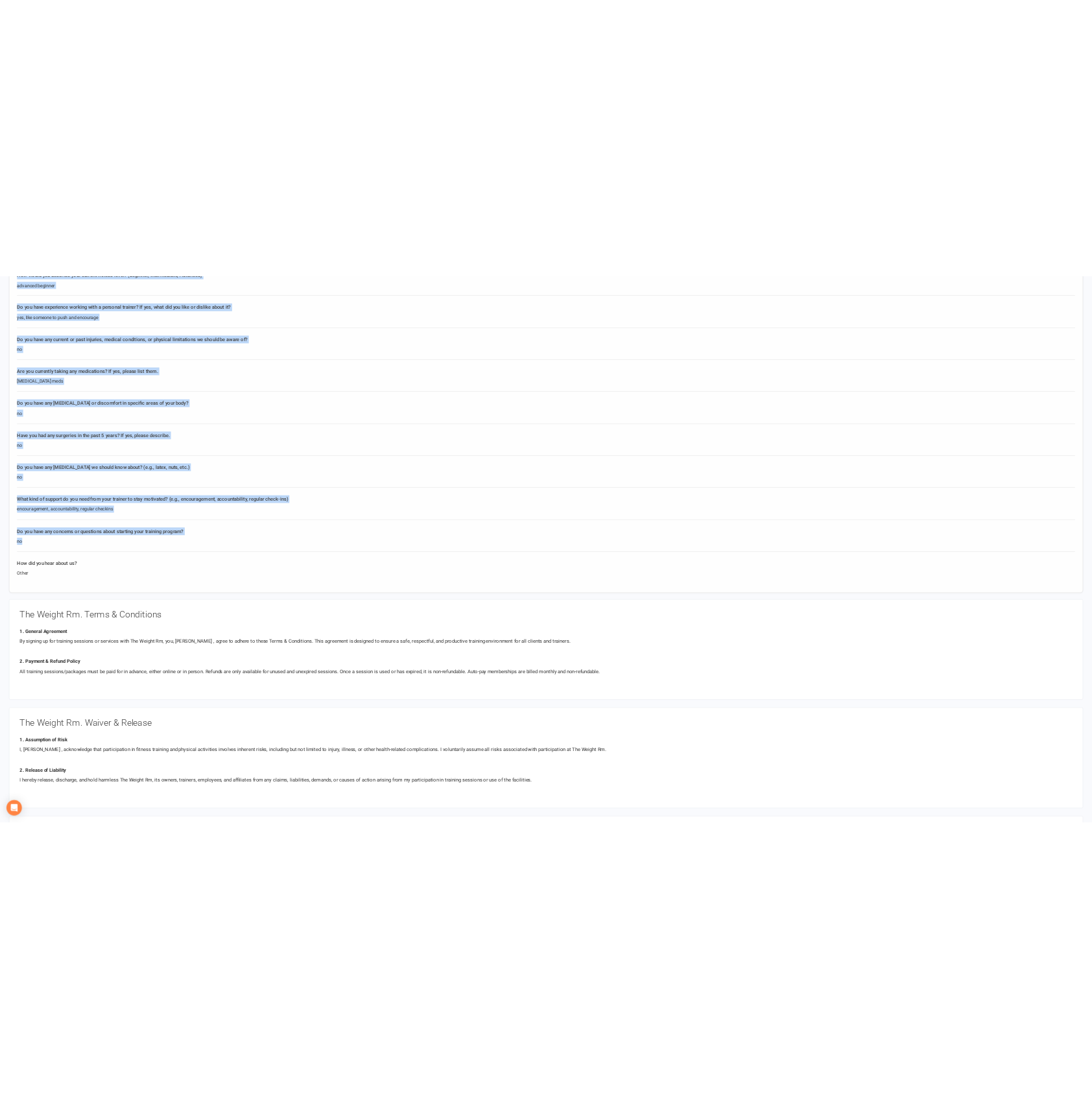
scroll to position [1155, 0]
